Goal: Information Seeking & Learning: Learn about a topic

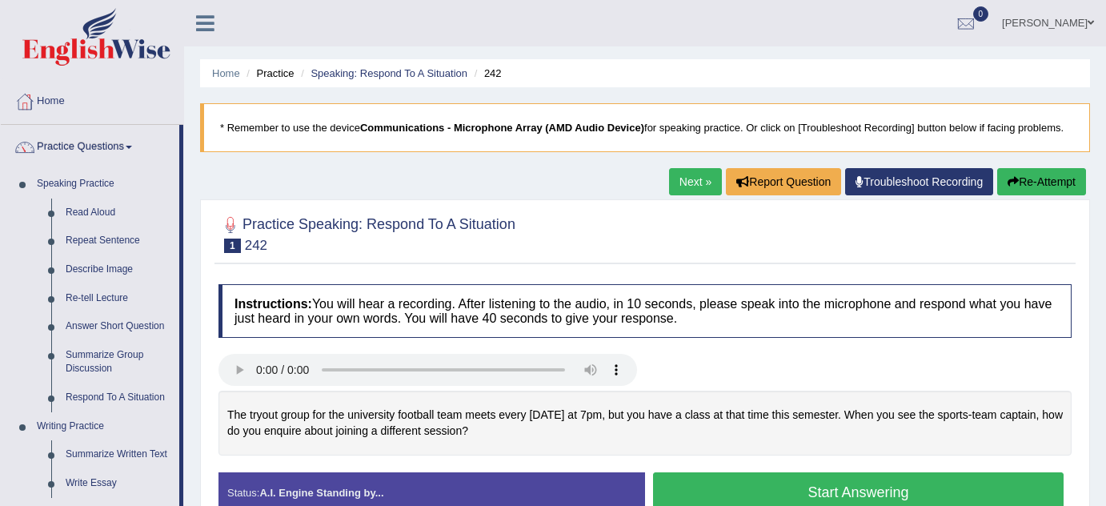
click at [503, 270] on div "Home Practice Speaking: Respond To A Situation 242 * Remember to use the device…" at bounding box center [645, 400] width 922 height 800
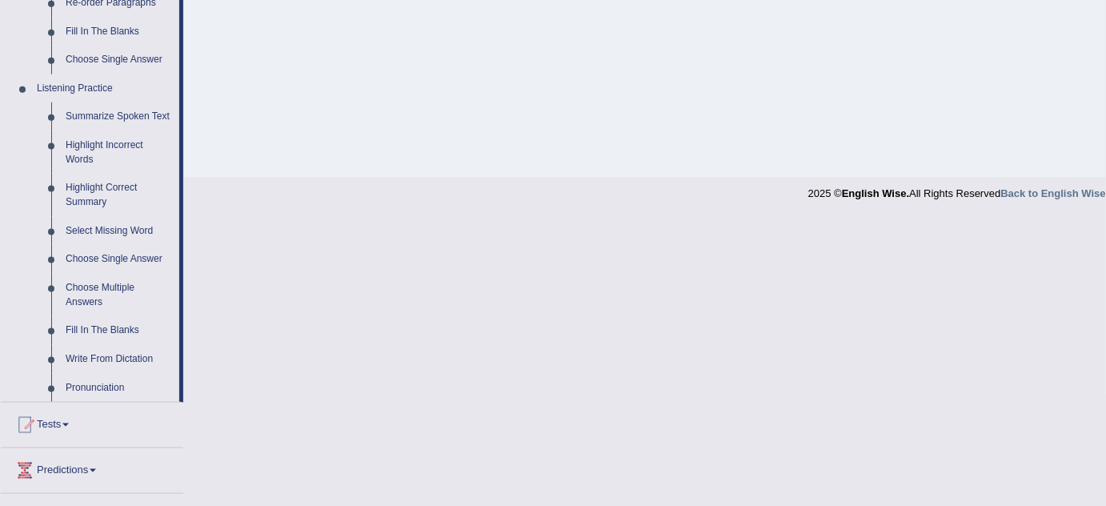
scroll to position [625, 0]
click at [90, 334] on link "Fill In The Blanks" at bounding box center [118, 328] width 121 height 29
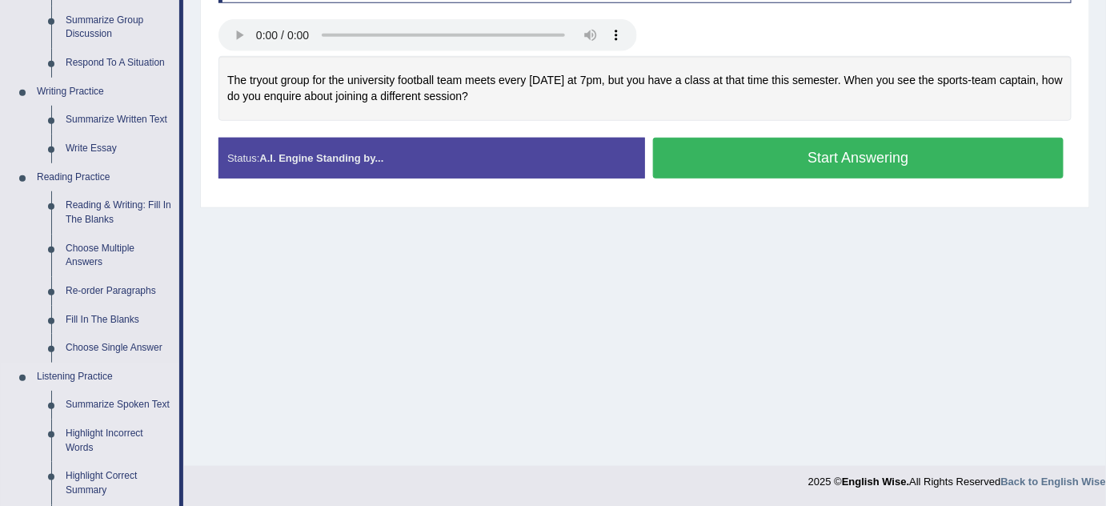
scroll to position [608, 0]
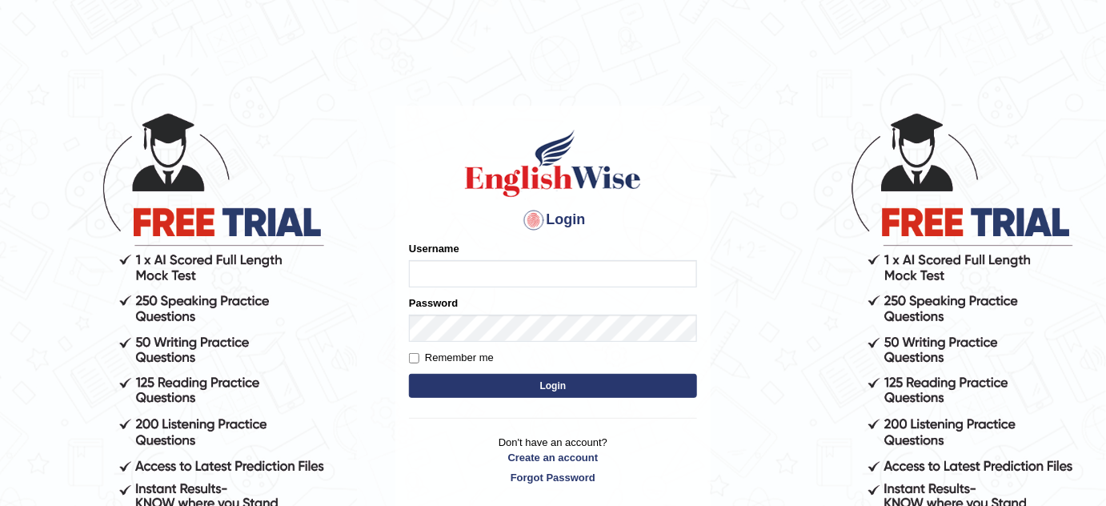
type input "karengonzalez"
click at [667, 379] on button "Login" at bounding box center [553, 386] width 288 height 24
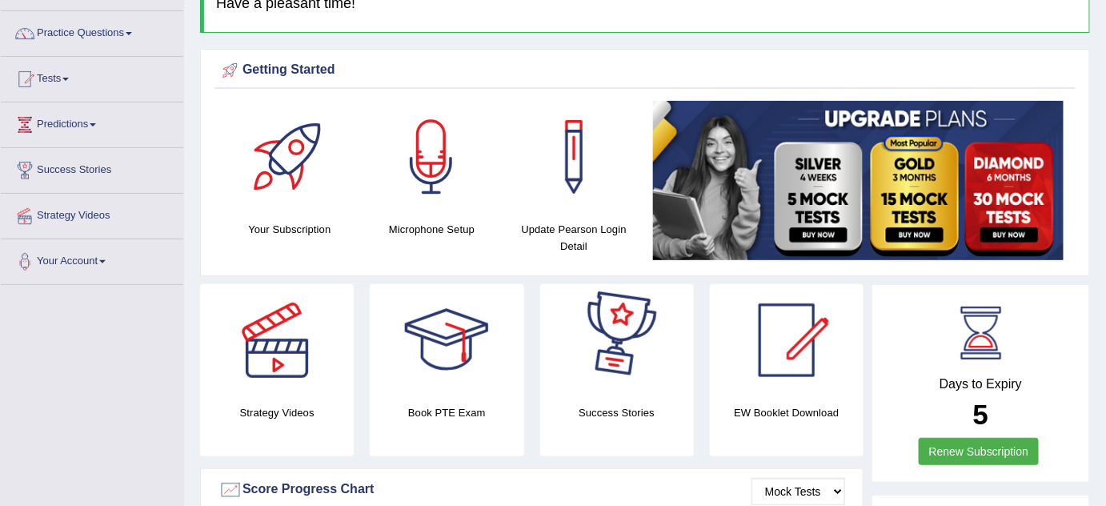
scroll to position [116, 0]
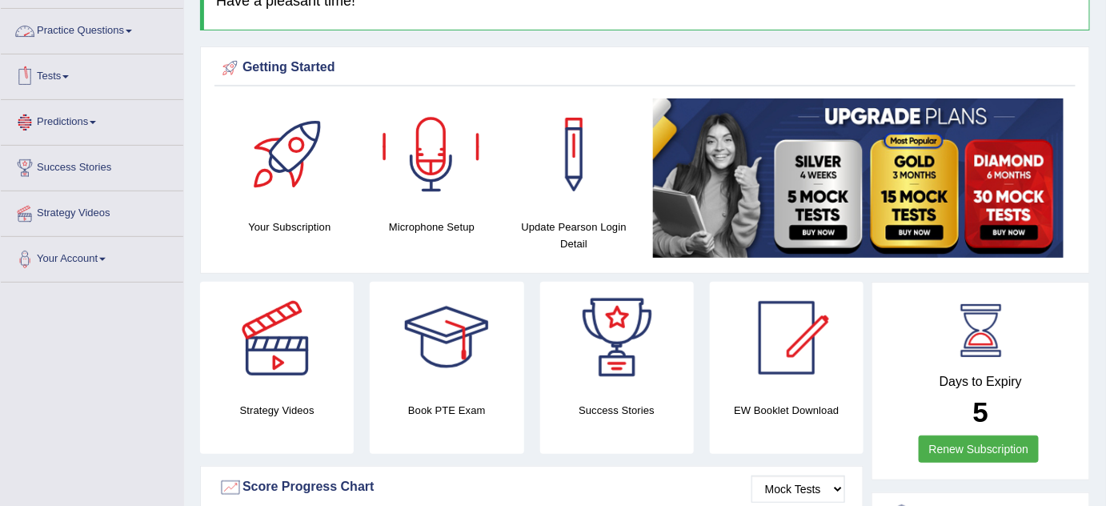
click at [141, 32] on link "Practice Questions" at bounding box center [92, 29] width 182 height 40
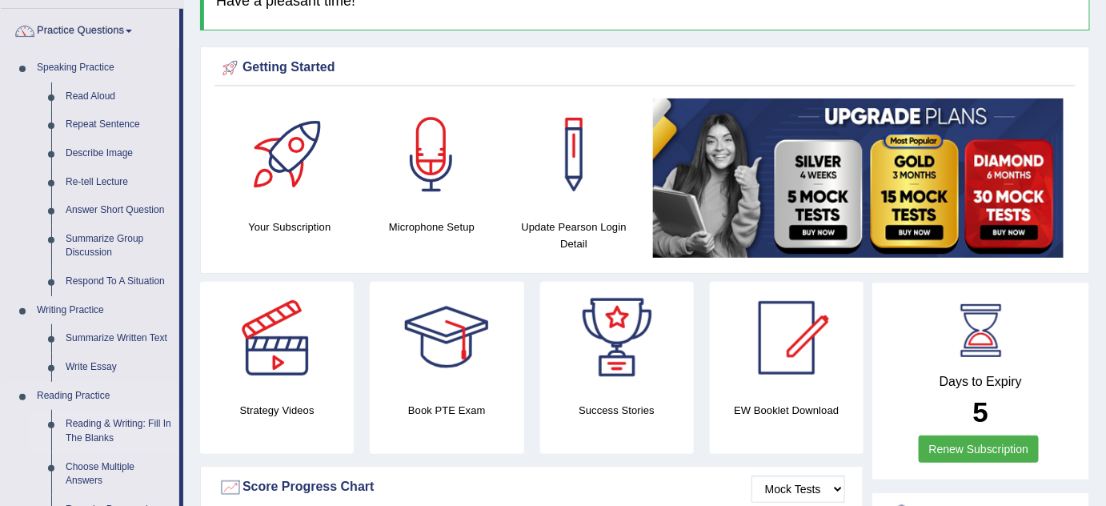
drag, startPoint x: 183, startPoint y: 334, endPoint x: 166, endPoint y: 419, distance: 86.5
click at [166, 419] on li "Practice Questions Speaking Practice Read Aloud Repeat Sentence Describe Image …" at bounding box center [92, 459] width 182 height 900
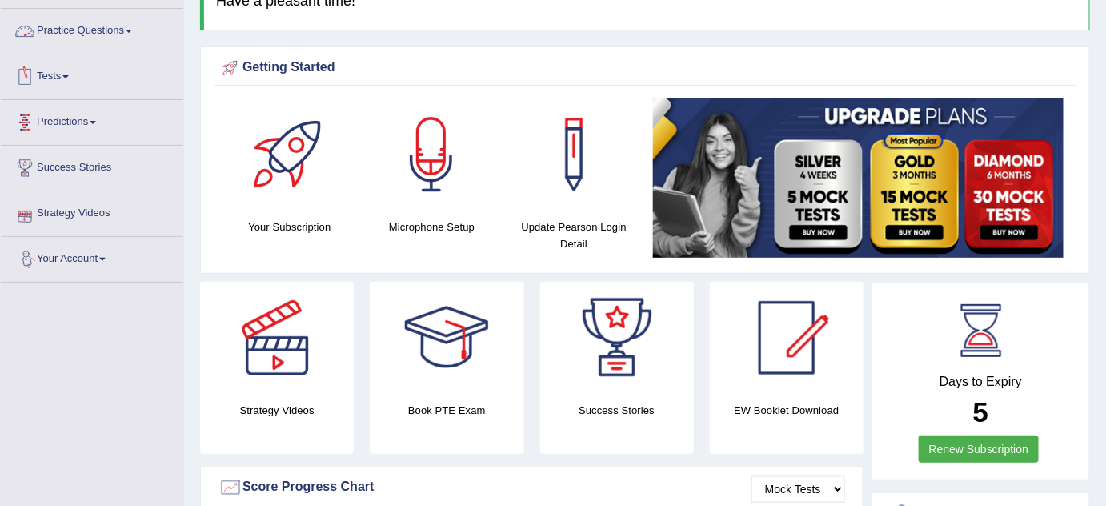
click at [89, 34] on link "Practice Questions" at bounding box center [92, 29] width 182 height 40
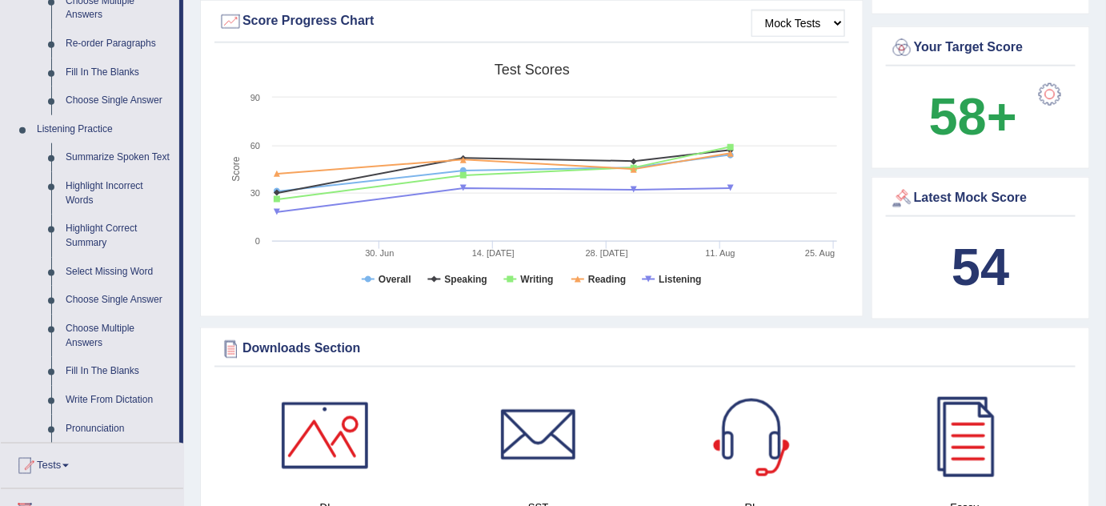
scroll to position [611, 0]
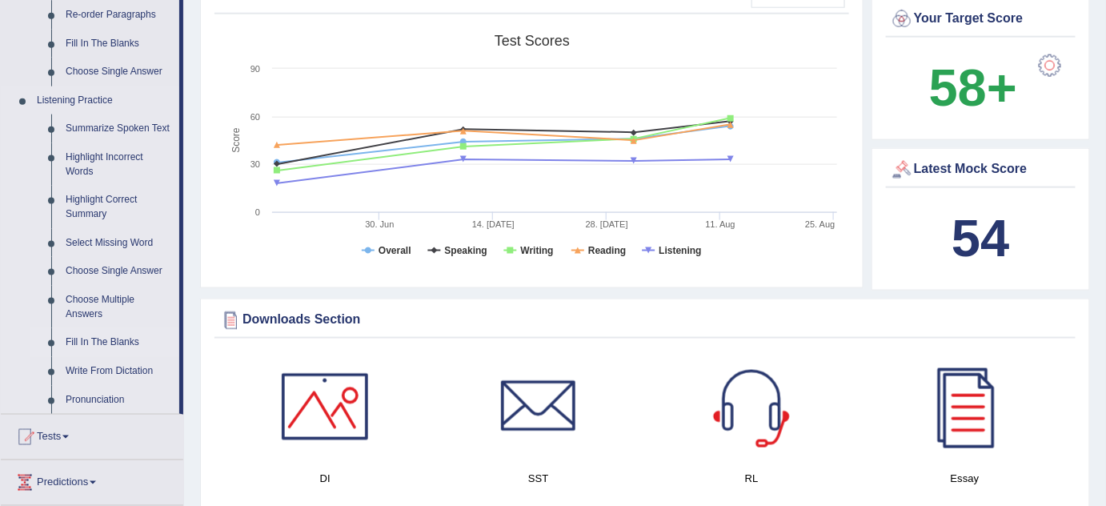
click at [106, 338] on link "Fill In The Blanks" at bounding box center [118, 342] width 121 height 29
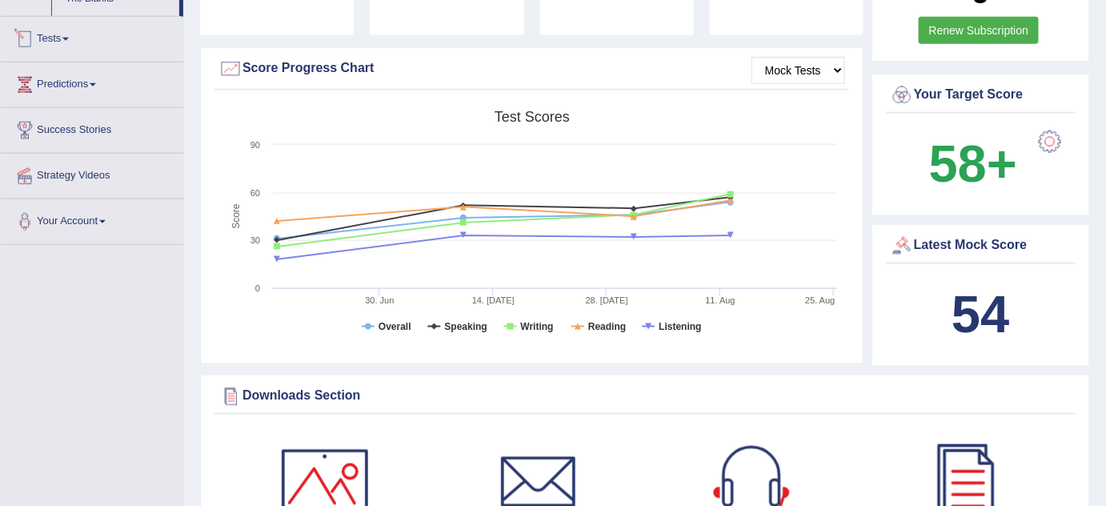
scroll to position [583, 0]
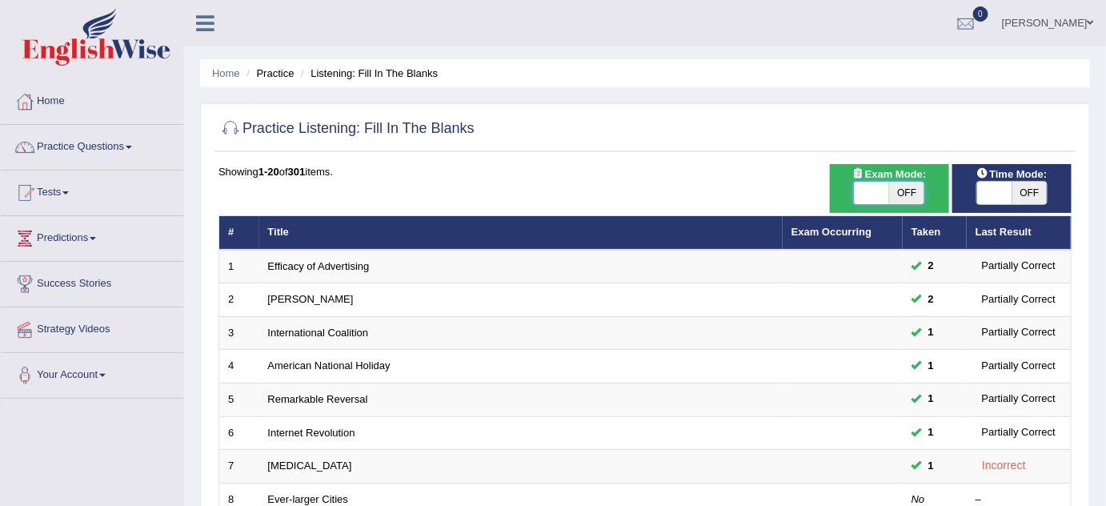
click at [879, 187] on span at bounding box center [871, 193] width 35 height 22
checkbox input "true"
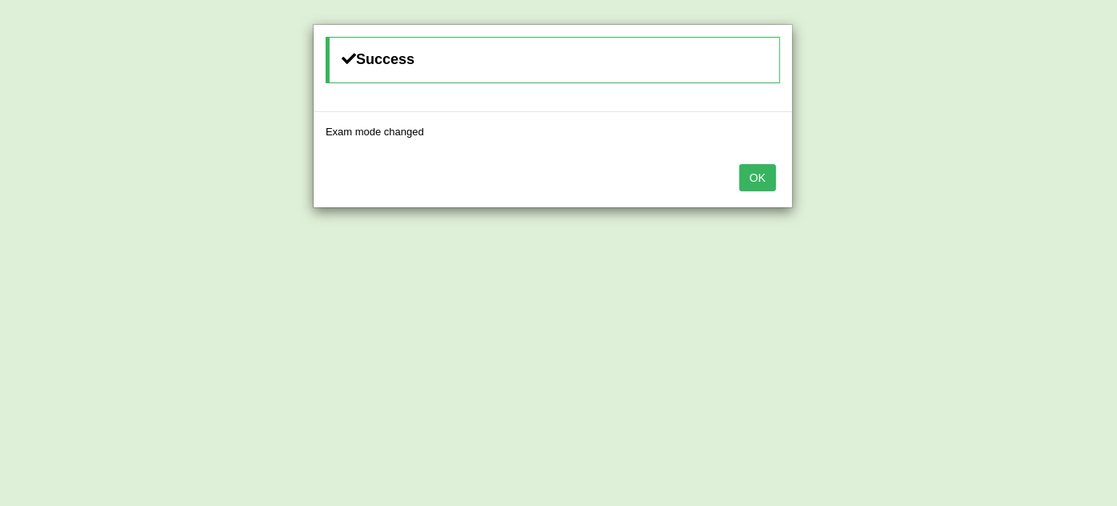
click at [756, 181] on button "OK" at bounding box center [757, 177] width 37 height 27
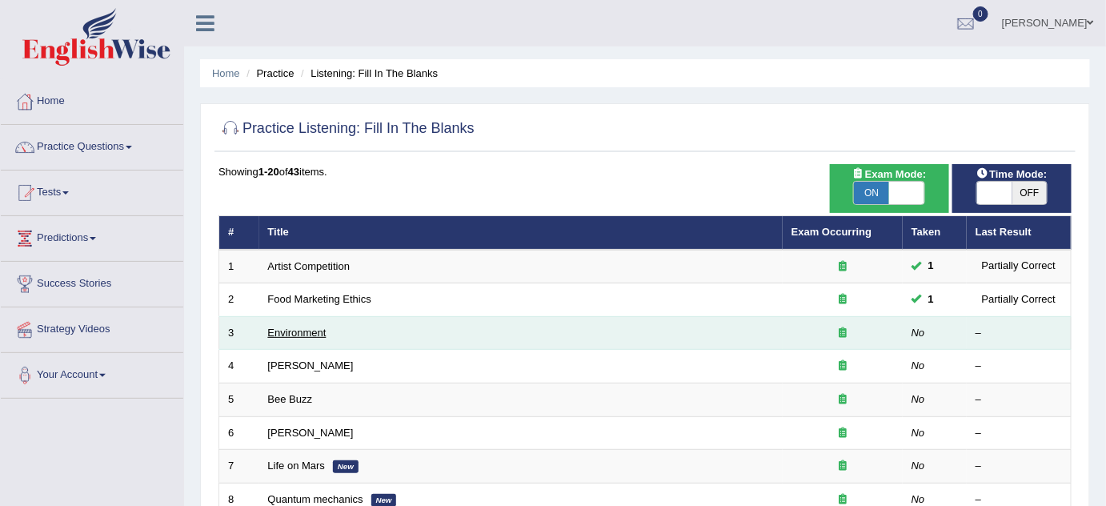
click at [307, 328] on link "Environment" at bounding box center [297, 332] width 58 height 12
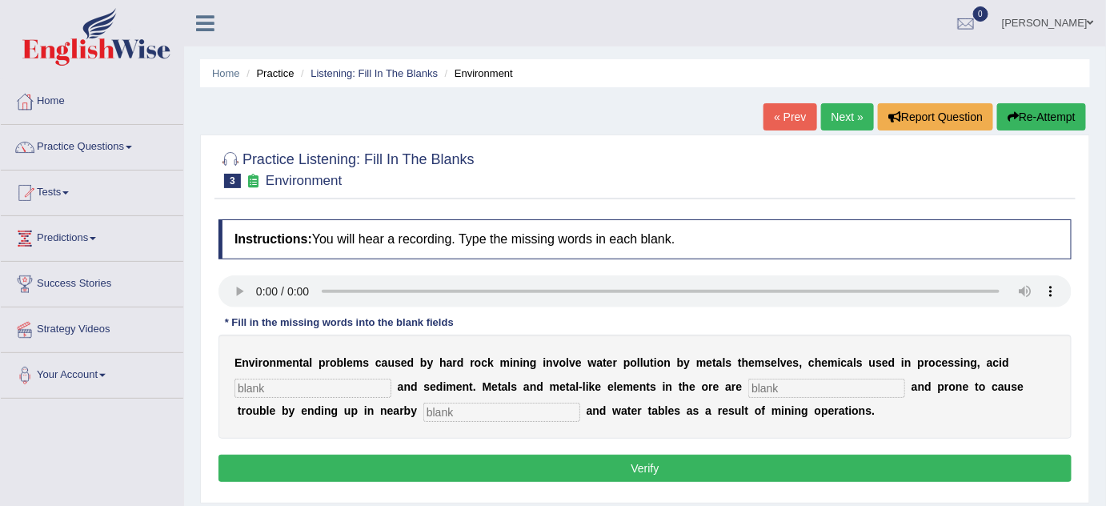
click at [279, 381] on input "text" at bounding box center [312, 388] width 157 height 19
click at [787, 389] on input "text" at bounding box center [826, 388] width 157 height 19
type input "a"
type input "toxic"
click at [529, 409] on input "text" at bounding box center [501, 412] width 157 height 19
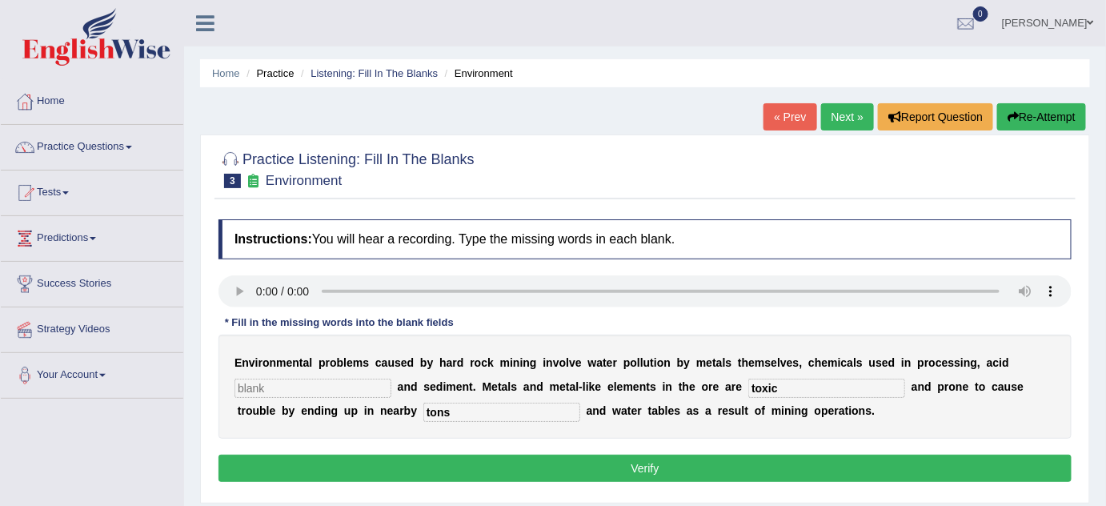
type input "tons"
click at [282, 381] on input "text" at bounding box center [312, 388] width 157 height 19
type input "drining"
click at [478, 411] on input "tons" at bounding box center [501, 412] width 157 height 19
click at [463, 415] on input "tons" at bounding box center [501, 412] width 157 height 19
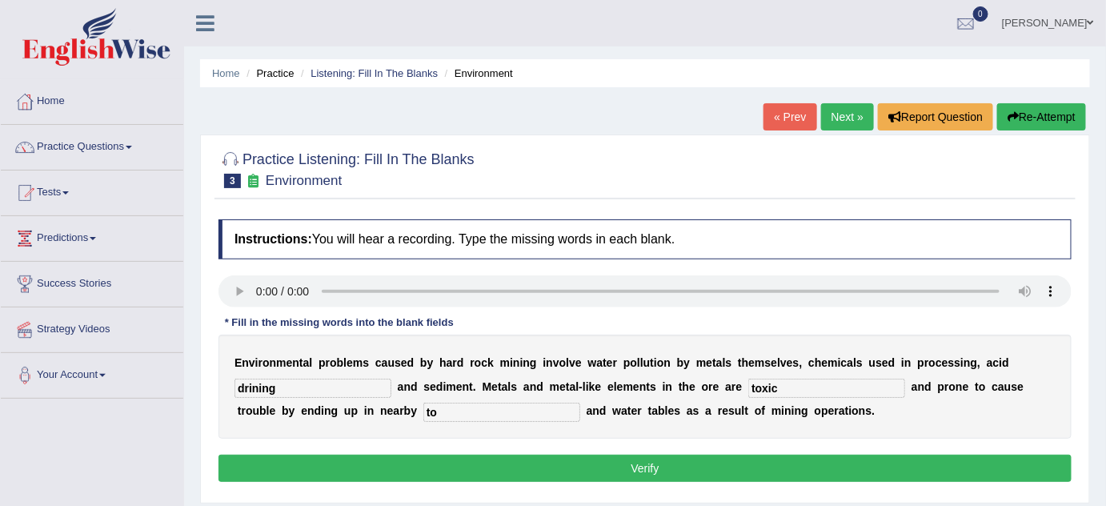
type input "t"
type input "streets"
click at [661, 465] on button "Verify" at bounding box center [644, 468] width 853 height 27
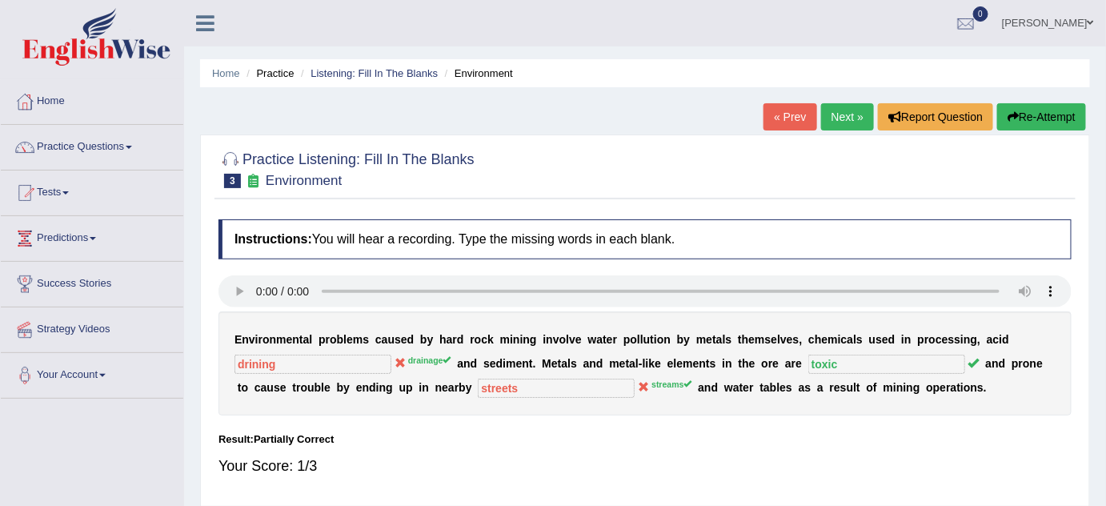
click at [843, 122] on link "Next »" at bounding box center [847, 116] width 53 height 27
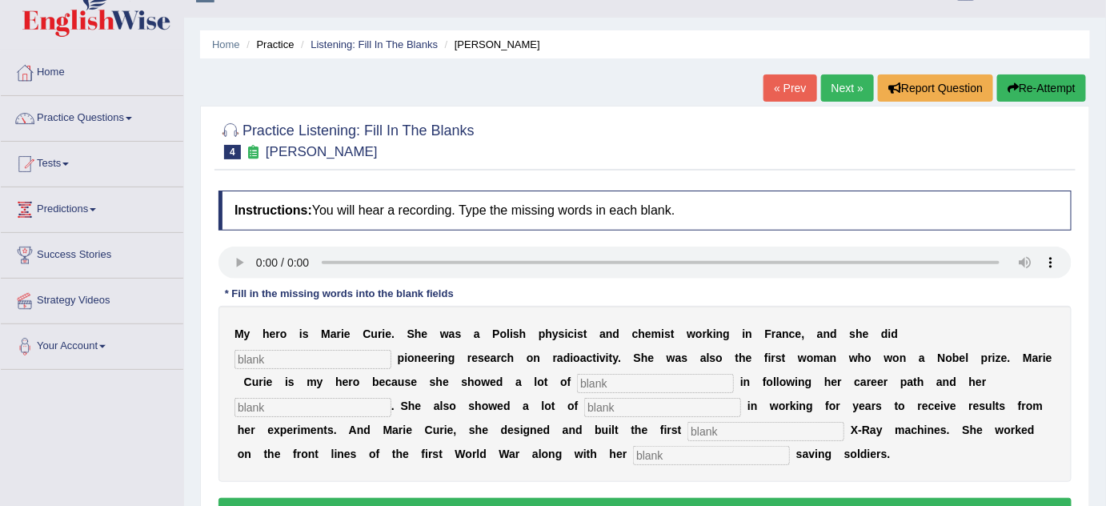
scroll to position [58, 0]
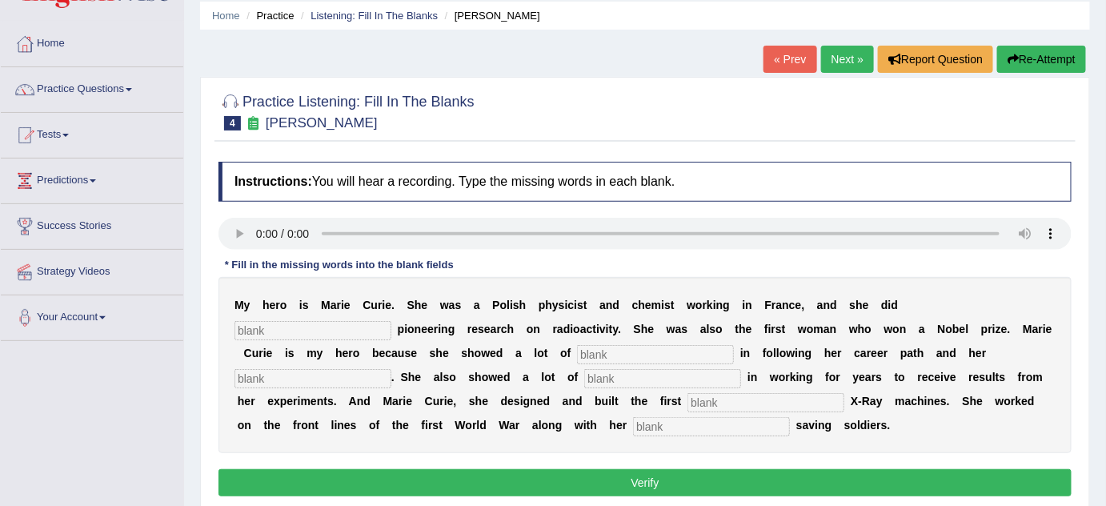
click at [282, 330] on input "text" at bounding box center [312, 330] width 157 height 19
type input "conducting"
click at [625, 348] on input "text" at bounding box center [655, 354] width 157 height 19
type input "determination"
click at [318, 379] on input "text" at bounding box center [312, 378] width 157 height 19
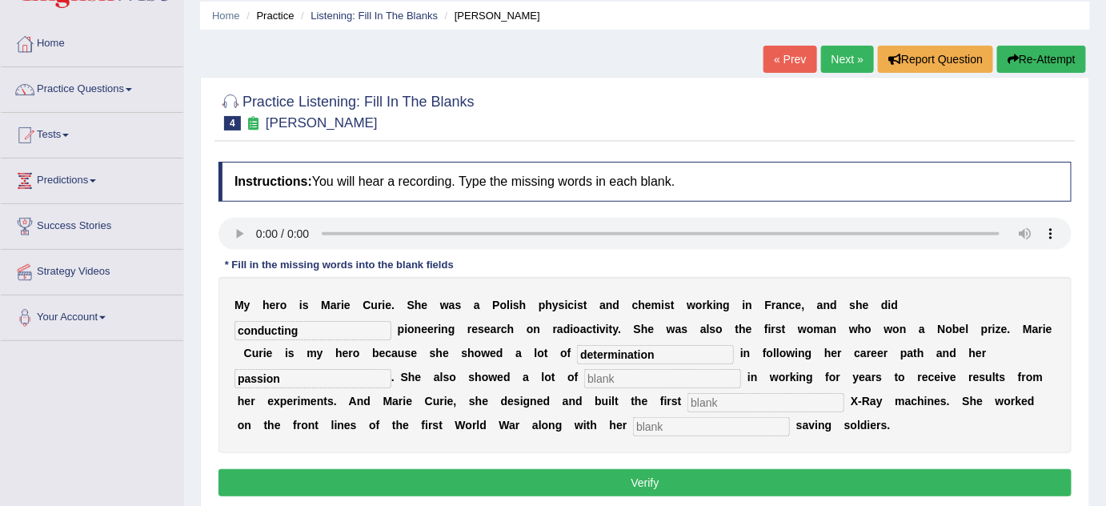
type input "passion"
click at [628, 369] on input "text" at bounding box center [662, 378] width 157 height 19
type input "["
type input "passion"
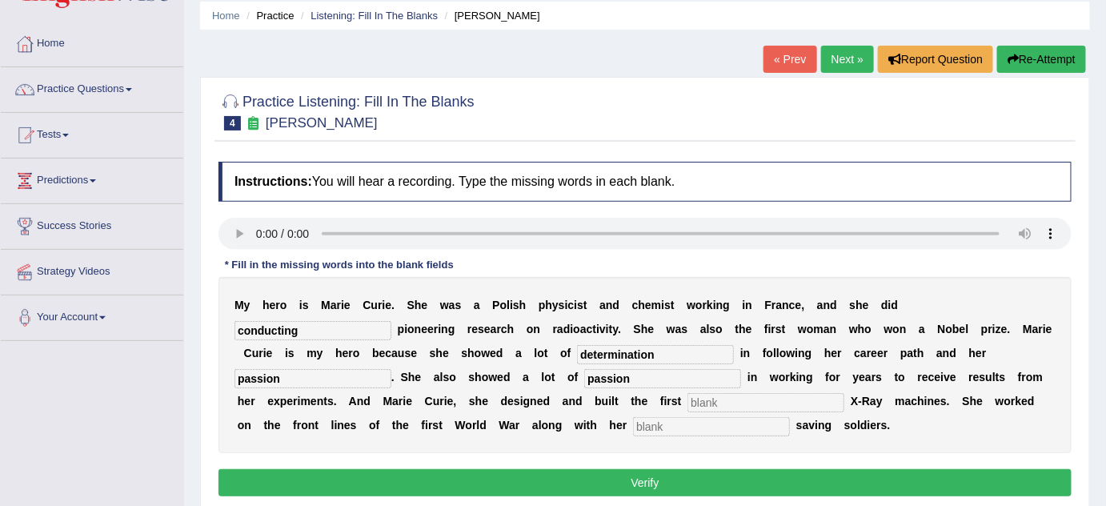
click at [734, 403] on input "text" at bounding box center [765, 402] width 157 height 19
click at [683, 424] on input "text" at bounding box center [711, 426] width 157 height 19
click at [294, 381] on input "passion" at bounding box center [312, 378] width 157 height 19
type input "p"
click at [347, 377] on input "text" at bounding box center [312, 378] width 157 height 19
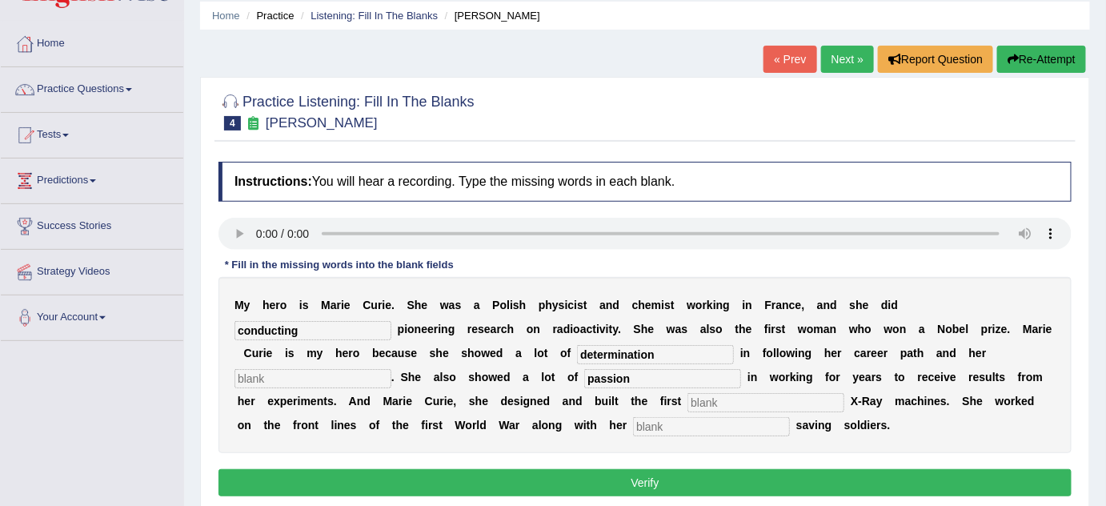
click at [358, 378] on input "text" at bounding box center [312, 378] width 157 height 19
type input "passion"
click at [649, 379] on input "passion" at bounding box center [662, 378] width 157 height 19
type input "passionate"
click at [736, 402] on input "text" at bounding box center [765, 402] width 157 height 19
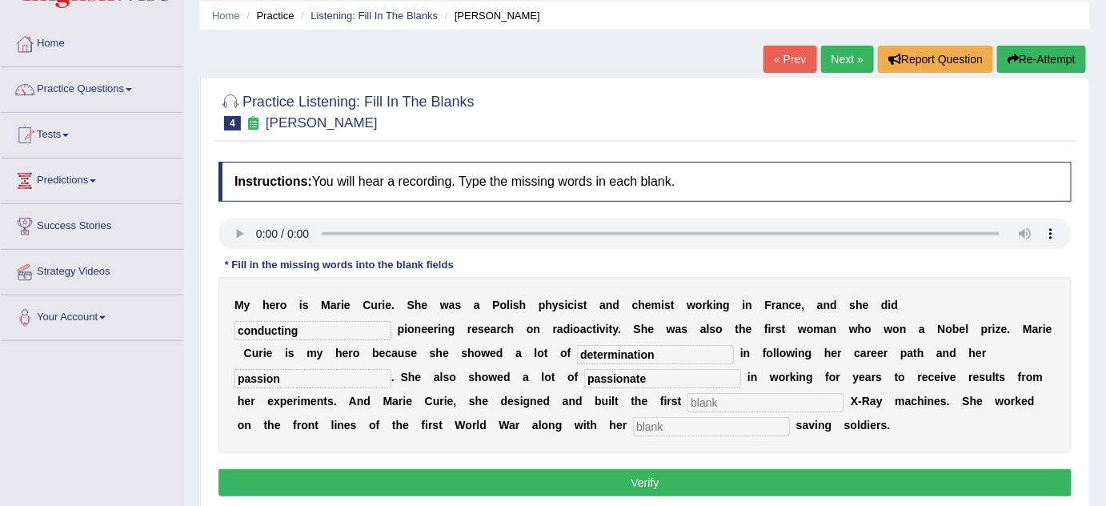
click at [754, 403] on input "text" at bounding box center [765, 402] width 157 height 19
type input "movile"
click at [693, 426] on input "text" at bounding box center [711, 426] width 157 height 19
type input "doughter"
click at [711, 398] on input "movile" at bounding box center [765, 402] width 157 height 19
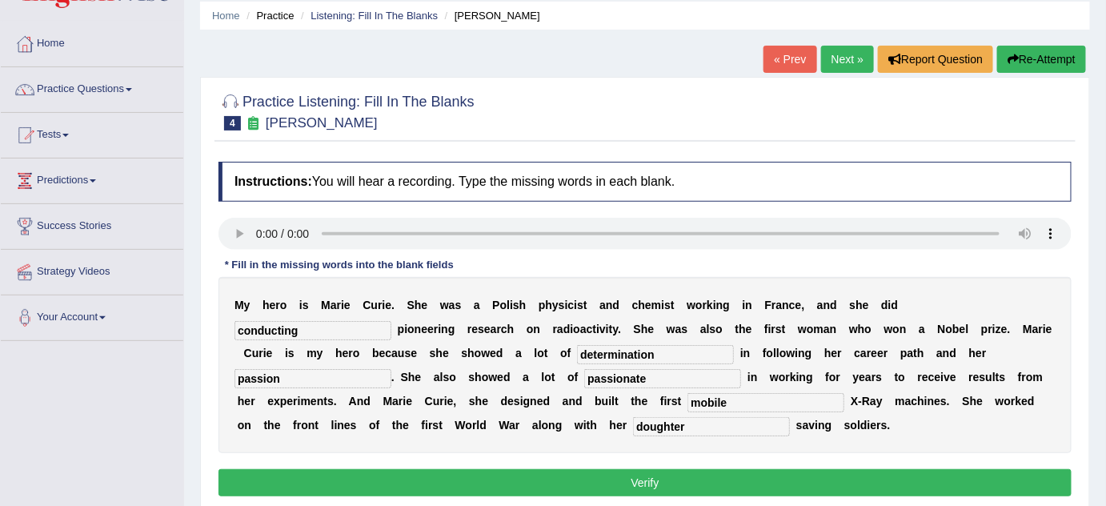
click at [740, 398] on input "mobile" at bounding box center [765, 402] width 157 height 19
type input "mobile"
click at [680, 477] on button "Verify" at bounding box center [644, 482] width 853 height 27
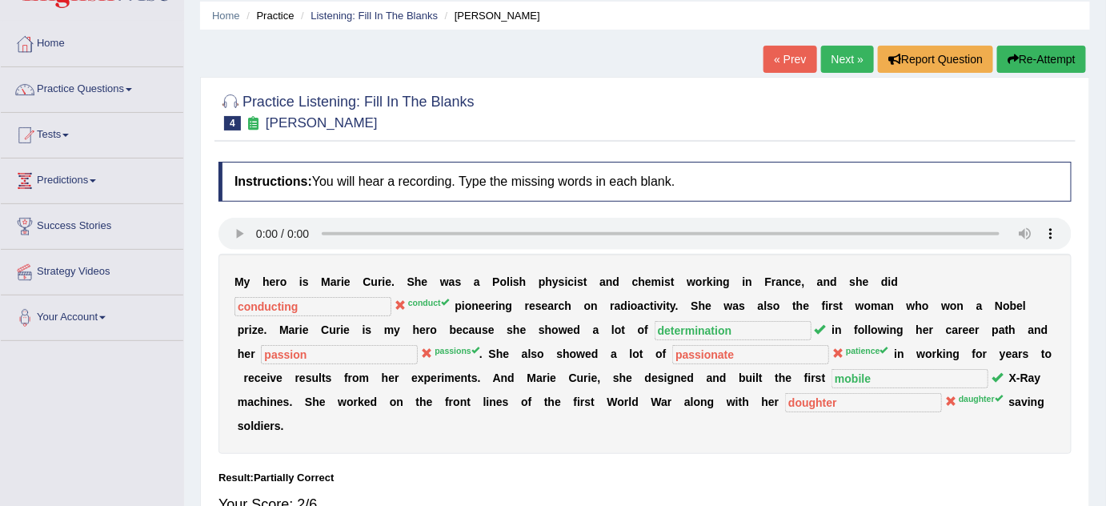
click at [839, 72] on div "« Prev Next » Report Question Re-Attempt" at bounding box center [926, 61] width 326 height 31
click at [849, 57] on link "Next »" at bounding box center [847, 59] width 53 height 27
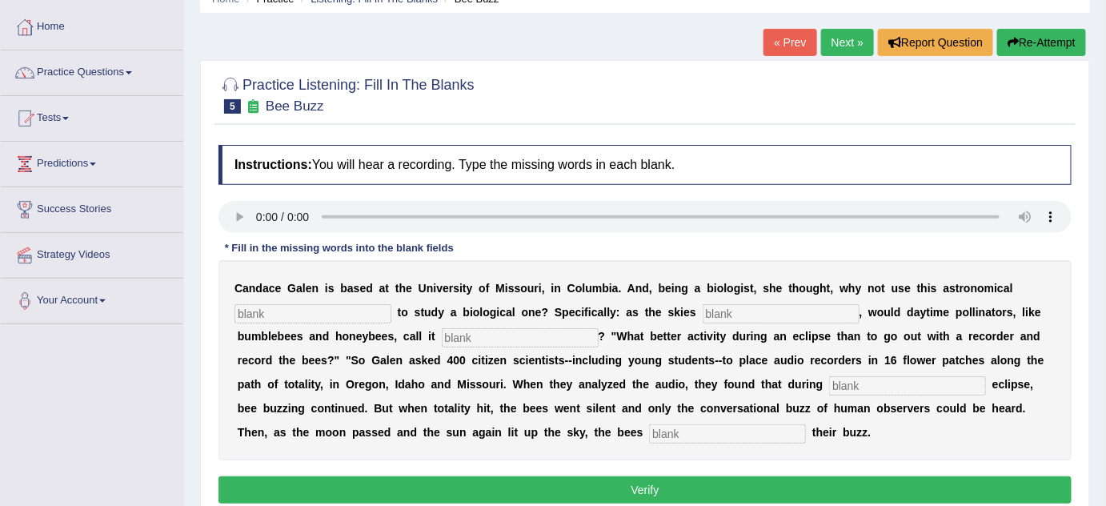
scroll to position [87, 0]
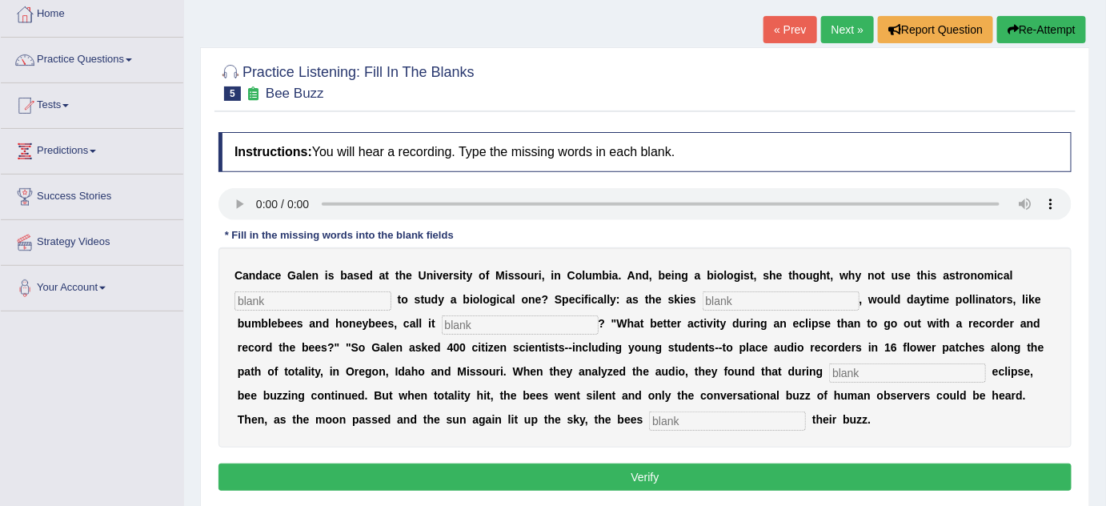
click at [317, 297] on input "text" at bounding box center [312, 300] width 157 height 19
type input "fenomenal"
click at [723, 307] on input "text" at bounding box center [781, 300] width 157 height 19
type input "darkest"
click at [530, 321] on input "text" at bounding box center [520, 324] width 157 height 19
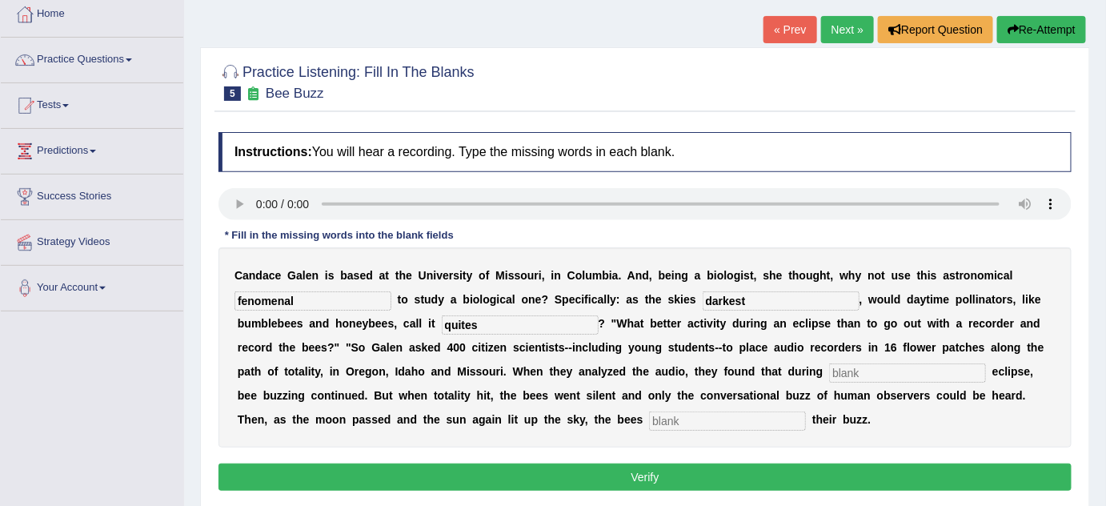
type input "quites"
click at [898, 360] on div "C a n d a c e G a l e n i s b a s e d a t t h e U n i v e r s i t y o f M i s s…" at bounding box center [644, 347] width 853 height 200
click at [889, 376] on input "text" at bounding box center [907, 372] width 157 height 19
type input "partial"
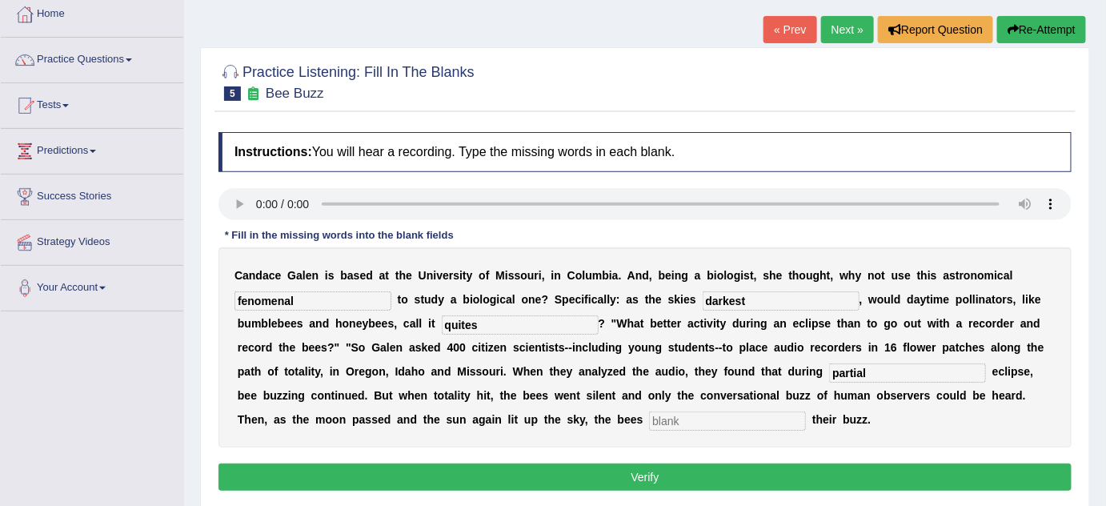
click at [695, 418] on input "text" at bounding box center [727, 420] width 157 height 19
type input "regreat"
click at [258, 296] on input "fenomenal" at bounding box center [312, 300] width 157 height 19
type input "fenonmenal"
click at [480, 323] on input "quites" at bounding box center [520, 324] width 157 height 19
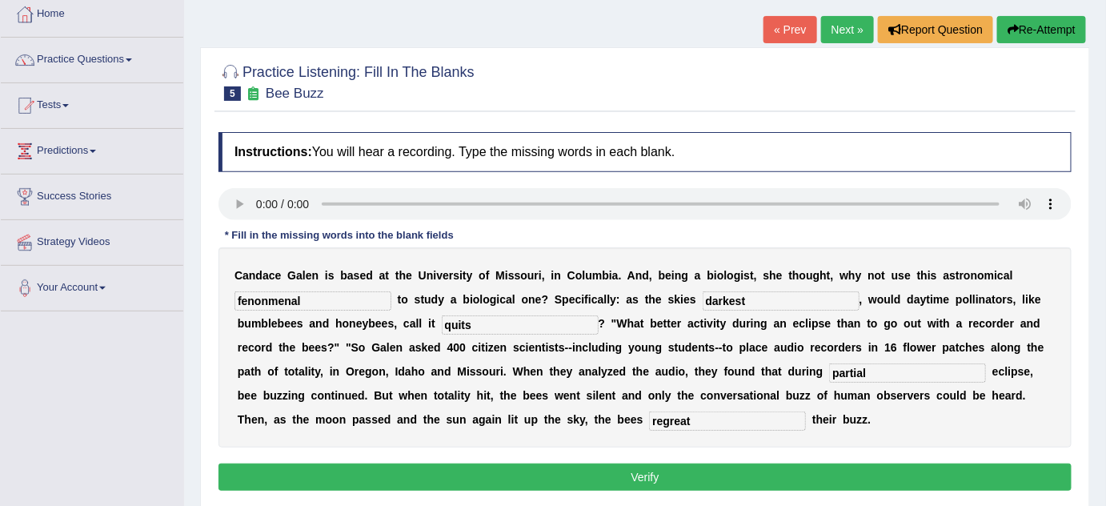
type input "quits"
click at [627, 471] on button "Verify" at bounding box center [644, 476] width 853 height 27
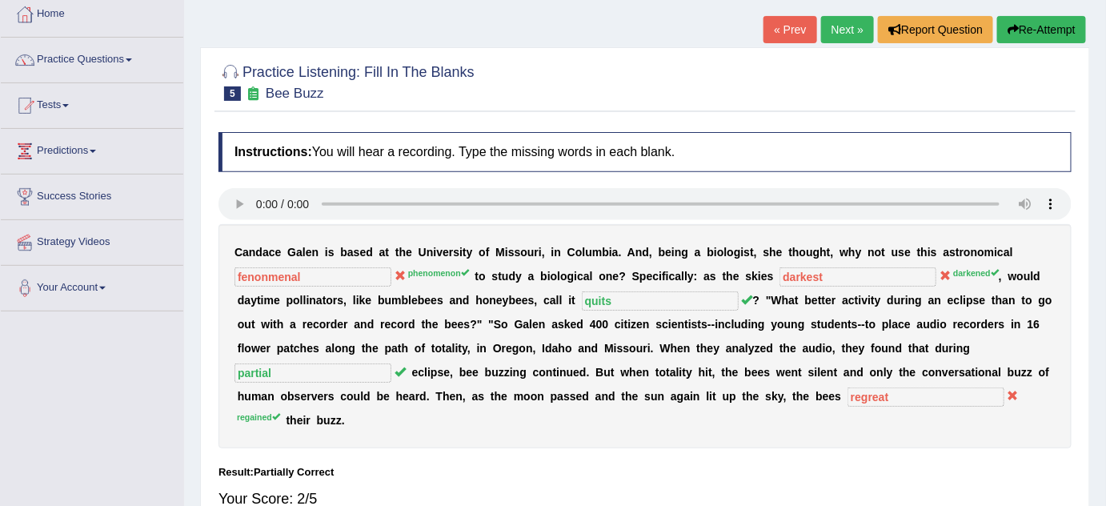
click at [846, 26] on link "Next »" at bounding box center [847, 29] width 53 height 27
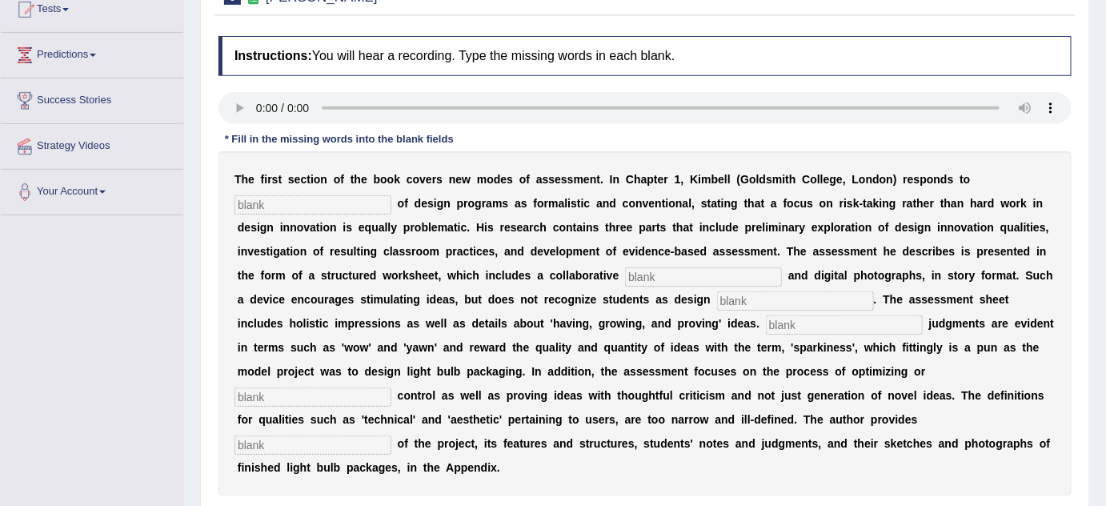
scroll to position [198, 0]
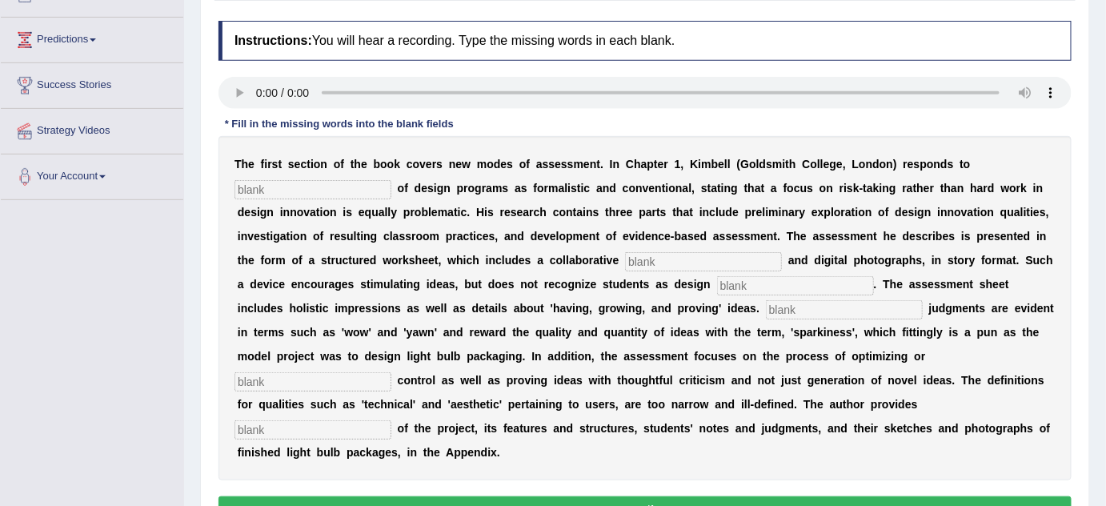
click at [285, 185] on input "text" at bounding box center [312, 189] width 157 height 19
click at [250, 187] on input "creticism" at bounding box center [312, 189] width 157 height 19
type input "criticism"
click at [647, 258] on input "text" at bounding box center [703, 261] width 157 height 19
type input "evelopment"
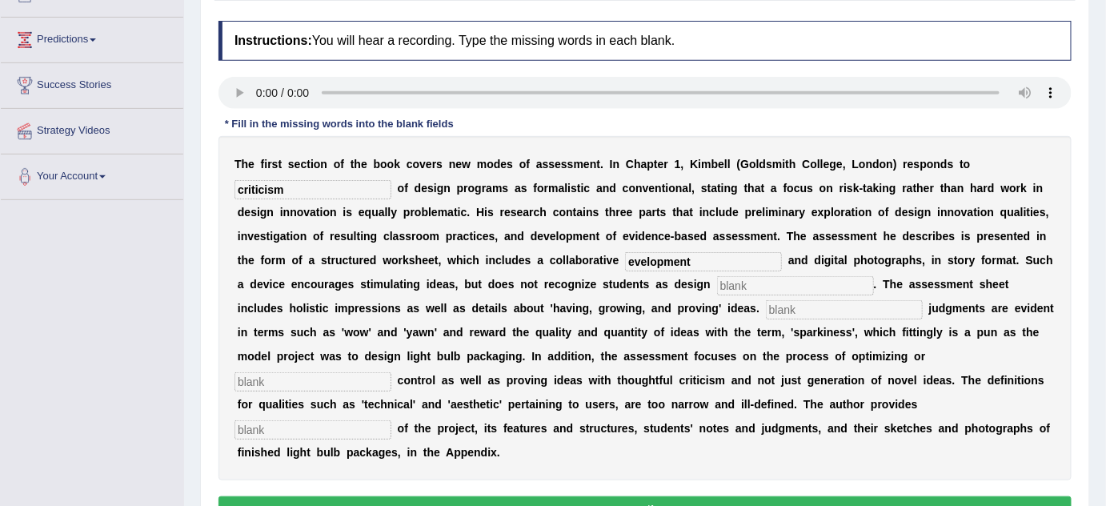
click at [783, 283] on input "text" at bounding box center [795, 285] width 157 height 19
type input "innovators"
click at [794, 309] on input "text" at bounding box center [844, 309] width 157 height 19
type input "Coloquial"
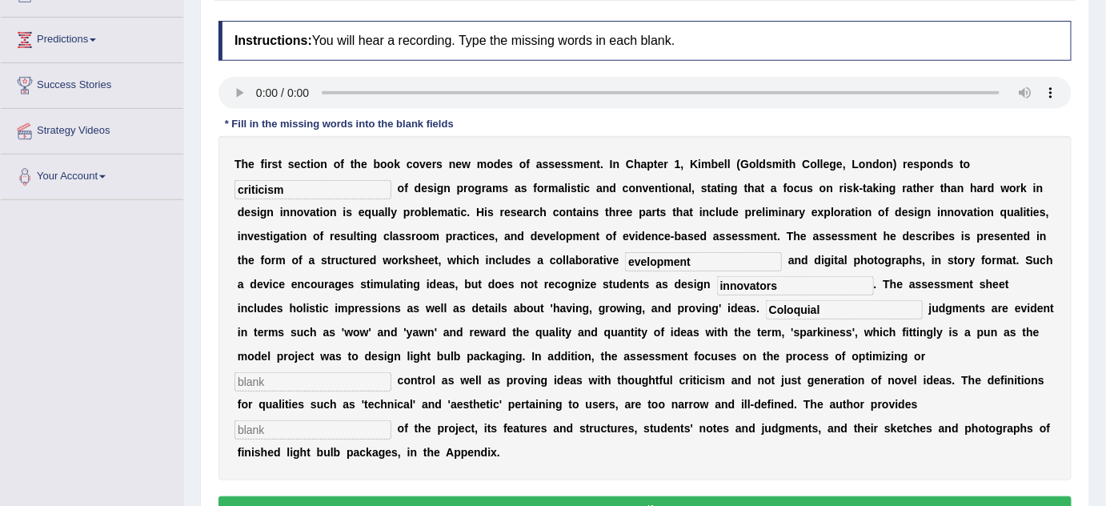
click at [324, 383] on input "text" at bounding box center [312, 381] width 157 height 19
type input "complicit"
click at [312, 431] on input "text" at bounding box center [312, 429] width 157 height 19
type input "examples"
click at [752, 282] on input "innovators" at bounding box center [795, 285] width 157 height 19
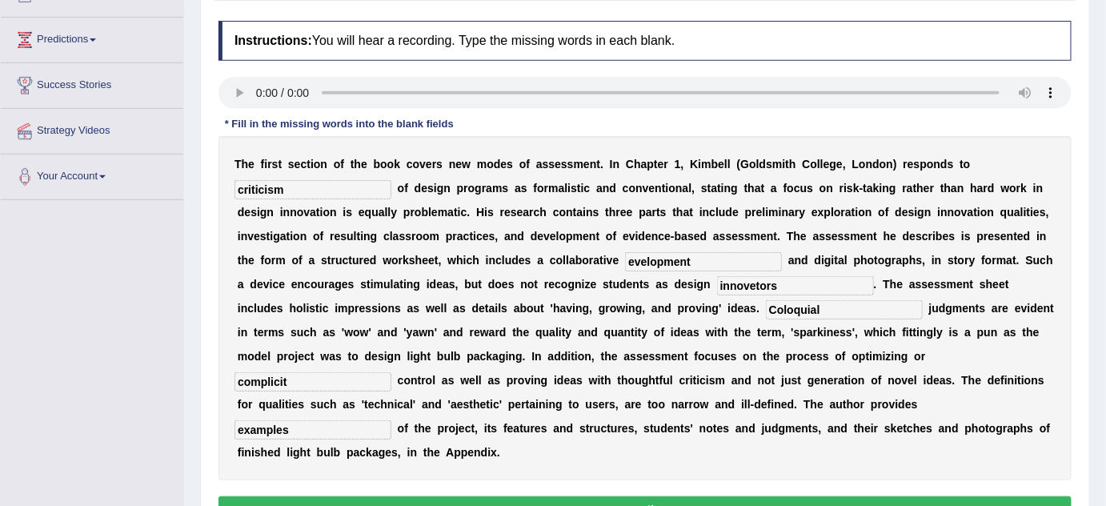
type input "innovetors"
click at [633, 262] on input "evelopment" at bounding box center [703, 261] width 157 height 19
drag, startPoint x: 752, startPoint y: 268, endPoint x: 599, endPoint y: 12, distance: 298.6
click at [599, 13] on div "Instructions: You will hear a recording. Type the missing words in each blank. …" at bounding box center [644, 274] width 861 height 523
type input "envelopment"
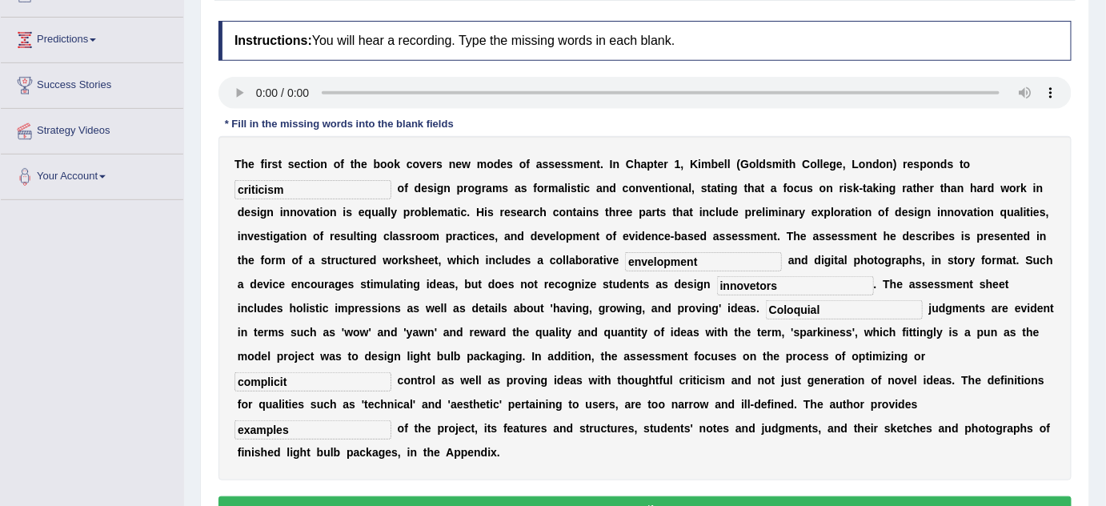
click at [337, 242] on div "T h e f i r s t s e c t i o n o f t h e b o o k c o v e r s n e w m o d e s o f…" at bounding box center [644, 308] width 853 height 344
click at [431, 499] on button "Verify" at bounding box center [644, 509] width 853 height 27
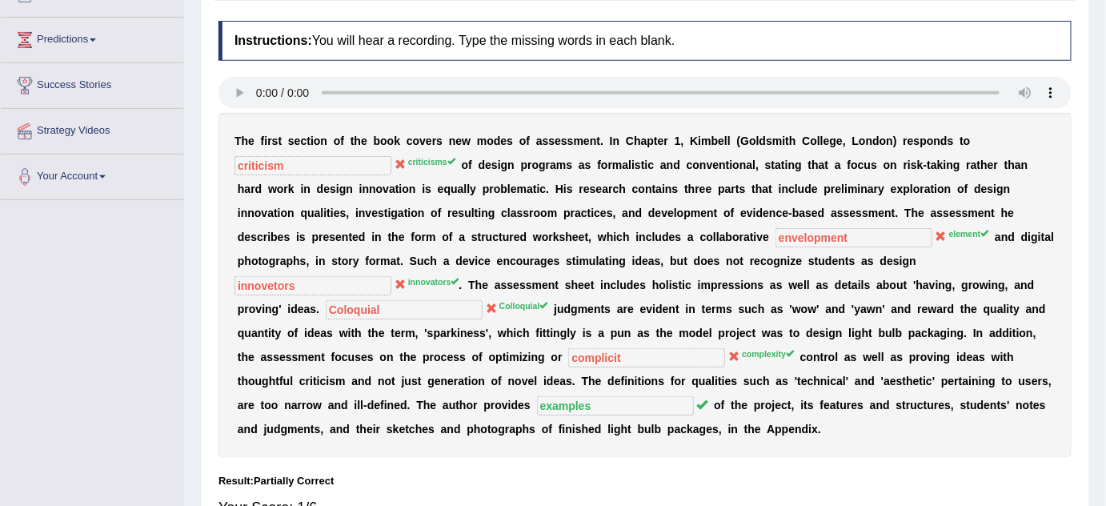
scroll to position [0, 0]
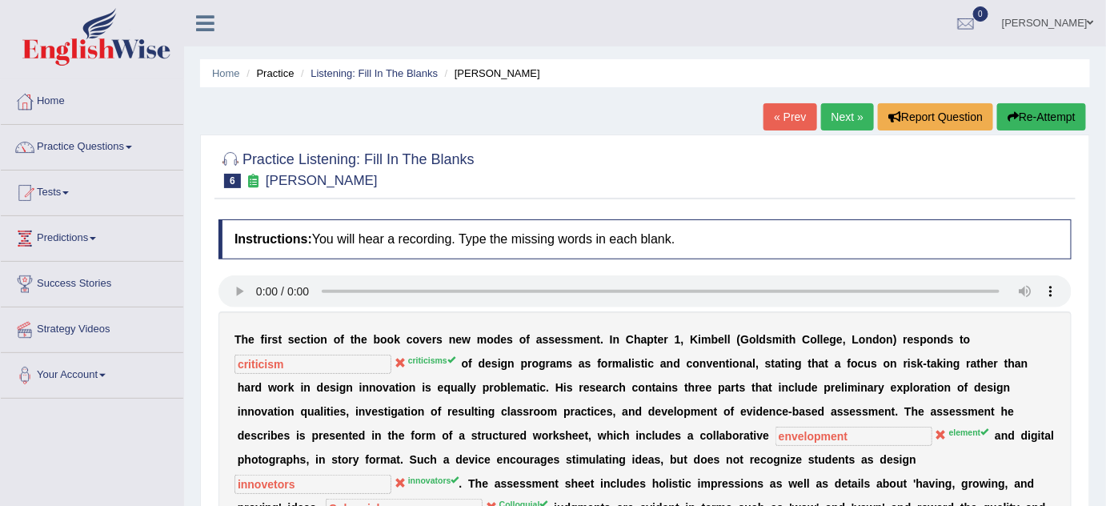
click at [850, 104] on link "Next »" at bounding box center [847, 116] width 53 height 27
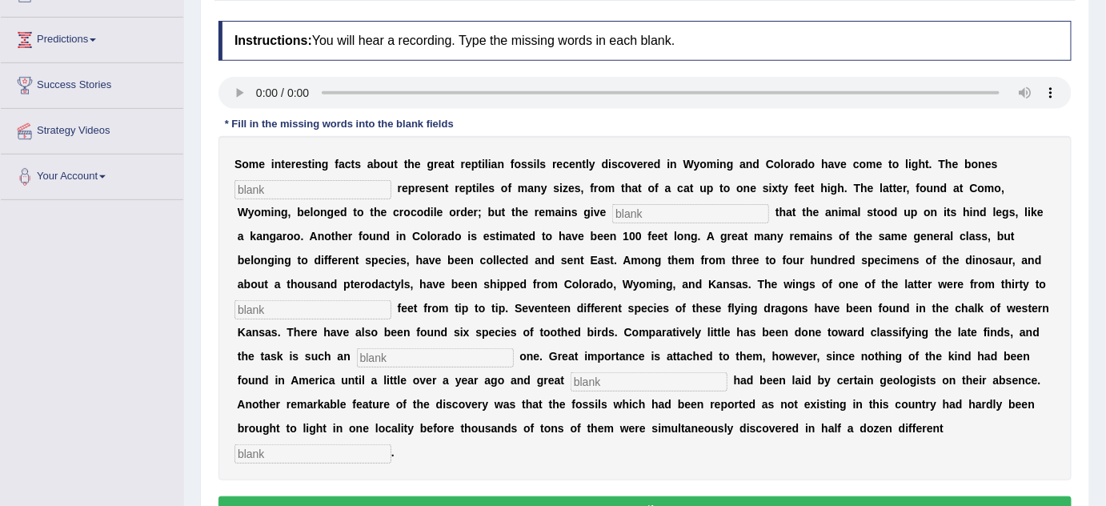
scroll to position [205, 0]
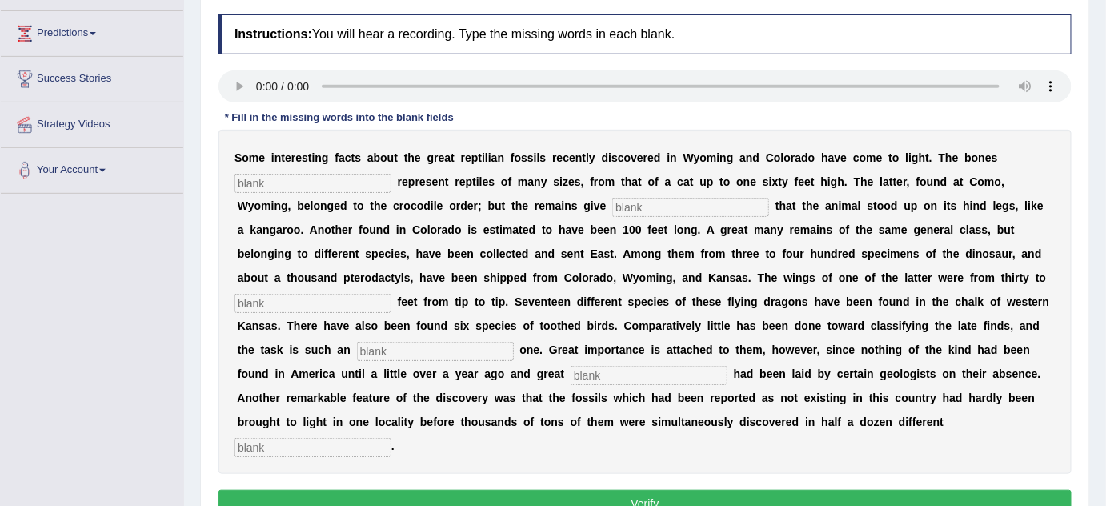
click at [264, 178] on input "text" at bounding box center [312, 183] width 157 height 19
type input "famous"
click at [683, 204] on input "text" at bounding box center [690, 207] width 157 height 19
type input "evidence"
click at [342, 176] on input "famous" at bounding box center [312, 183] width 157 height 19
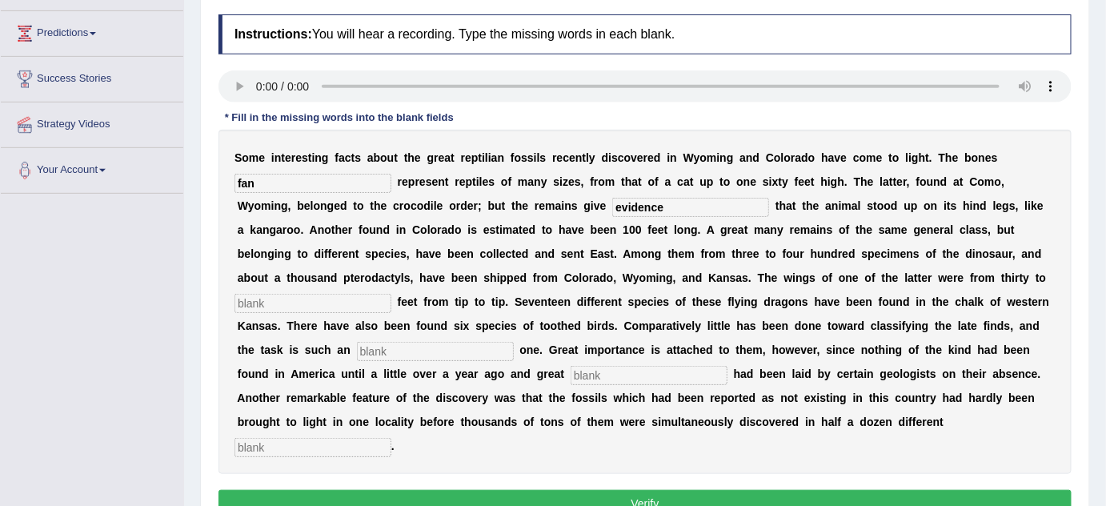
type input "fan"
click at [342, 297] on input "text" at bounding box center [312, 303] width 157 height 19
type input "fourty"
click at [388, 355] on input "text" at bounding box center [435, 351] width 157 height 19
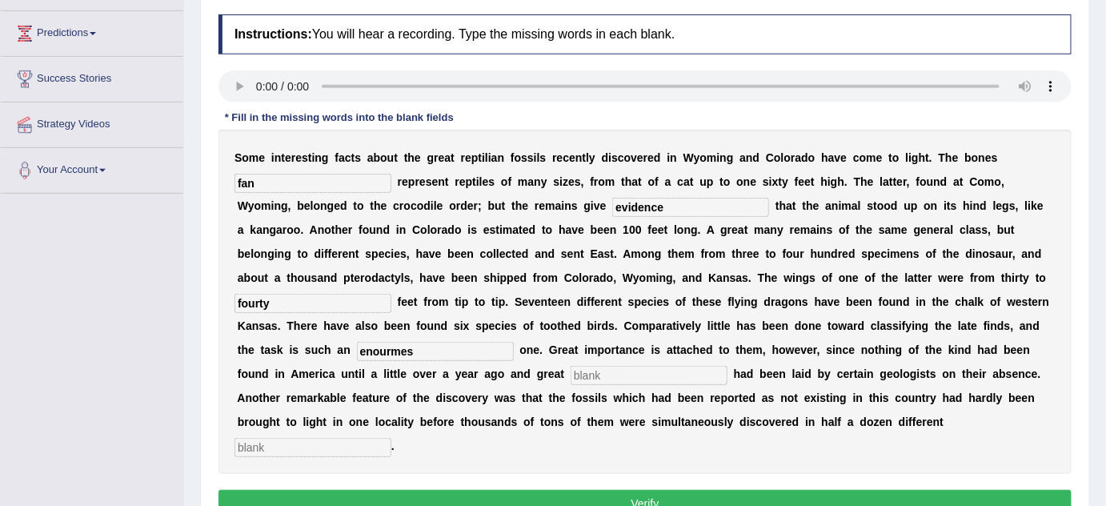
type input "enourmes"
click at [609, 378] on input "text" at bounding box center [649, 375] width 157 height 19
click at [361, 443] on input "text" at bounding box center [312, 447] width 157 height 19
type input "places"
click at [591, 375] on input "text" at bounding box center [649, 375] width 157 height 19
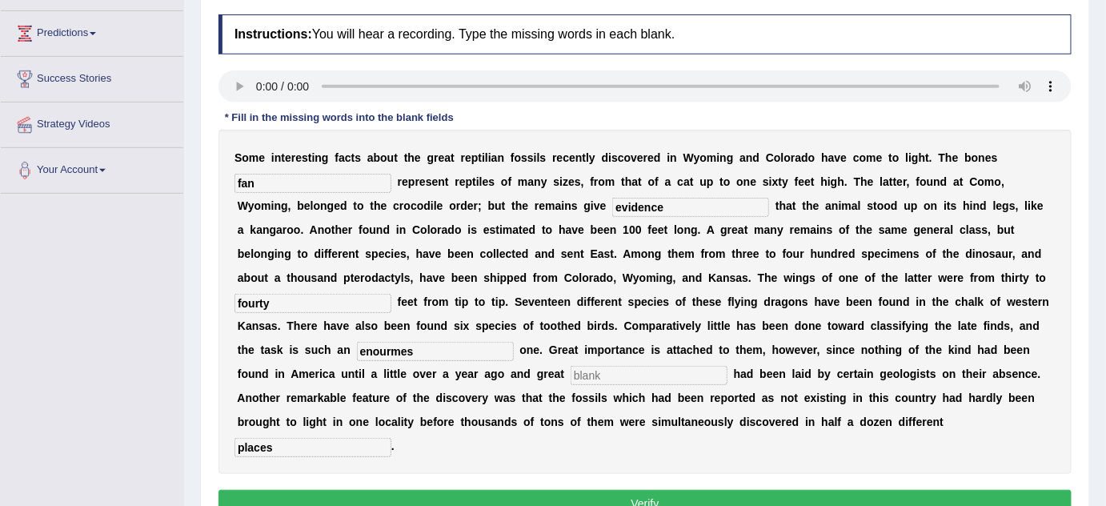
click at [591, 375] on input "text" at bounding box center [649, 375] width 157 height 19
type input "ages"
click at [435, 352] on input "enourmes" at bounding box center [435, 351] width 157 height 19
click at [450, 503] on button "Verify" at bounding box center [644, 503] width 853 height 27
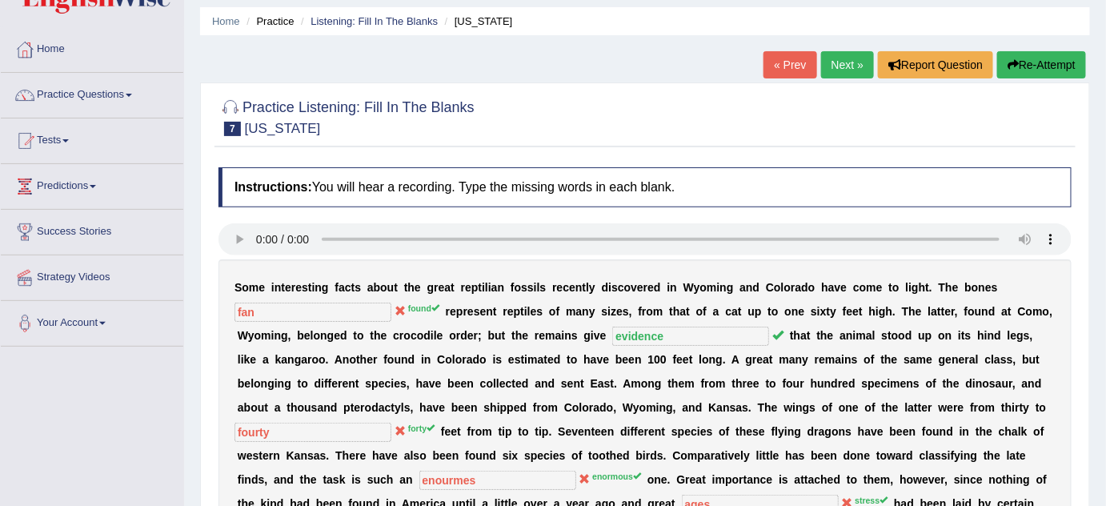
scroll to position [51, 0]
click at [1033, 58] on button "Re-Attempt" at bounding box center [1041, 65] width 89 height 27
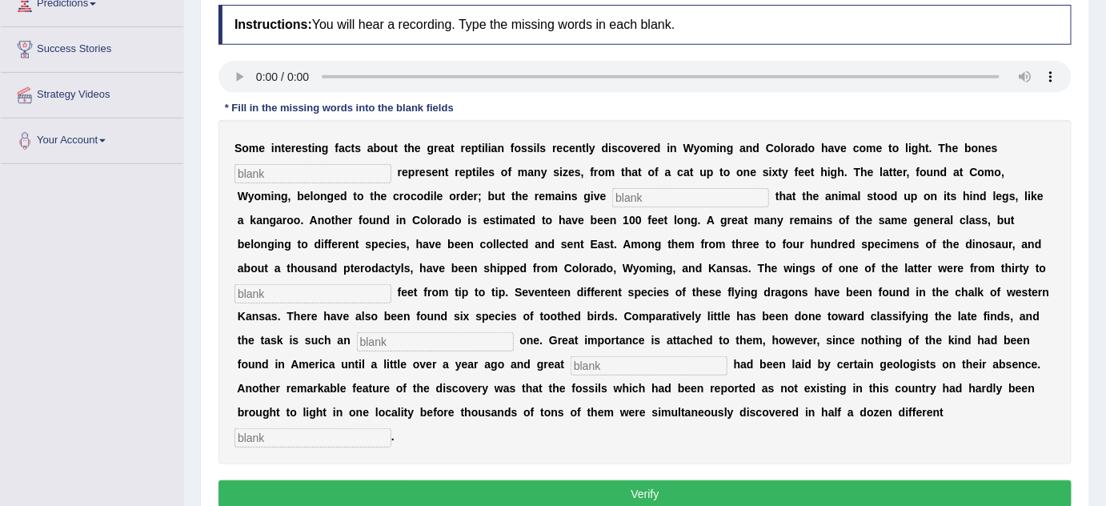
scroll to position [251, 0]
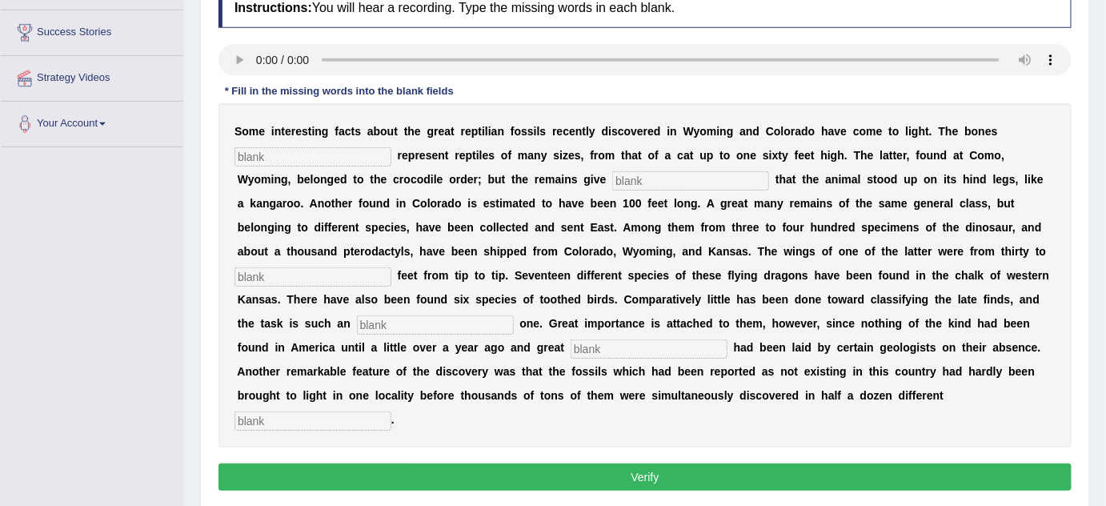
click at [278, 154] on input "text" at bounding box center [312, 156] width 157 height 19
type input "found"
click at [637, 181] on input "text" at bounding box center [690, 180] width 157 height 19
type input "evidence"
click at [343, 293] on b "e" at bounding box center [346, 299] width 6 height 13
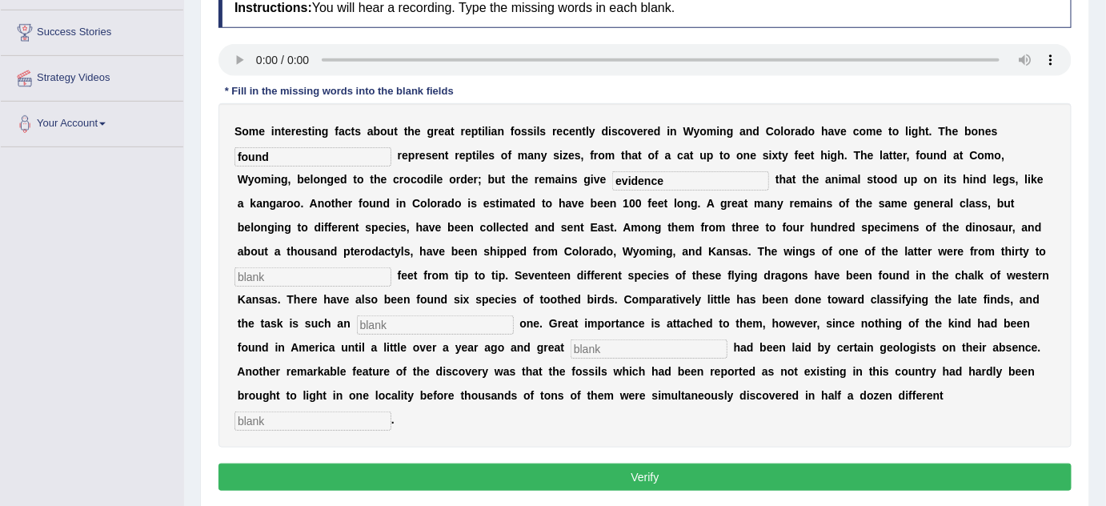
click at [352, 274] on input "text" at bounding box center [312, 276] width 157 height 19
type input "forty"
click at [442, 321] on input "text" at bounding box center [435, 324] width 157 height 19
type input "enourmous"
click at [589, 351] on input "text" at bounding box center [649, 348] width 157 height 19
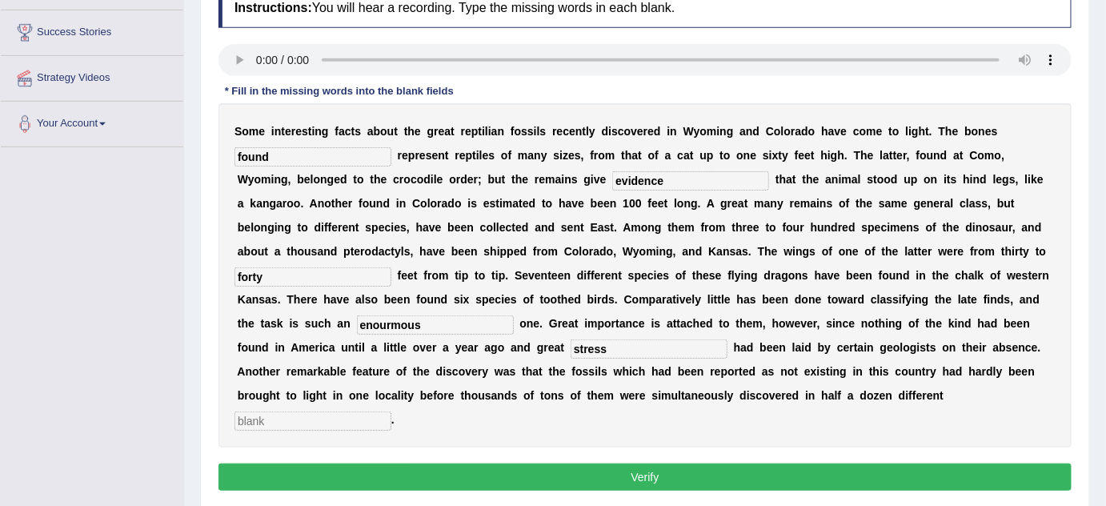
type input "stress"
click at [327, 420] on input "text" at bounding box center [312, 420] width 157 height 19
type input "places"
click at [338, 475] on button "Verify" at bounding box center [644, 476] width 853 height 27
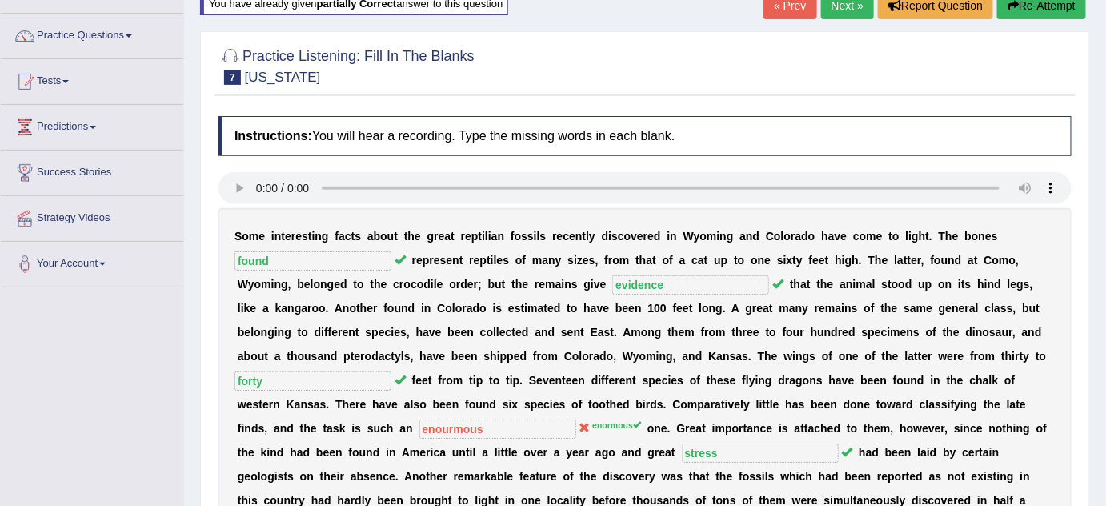
scroll to position [95, 0]
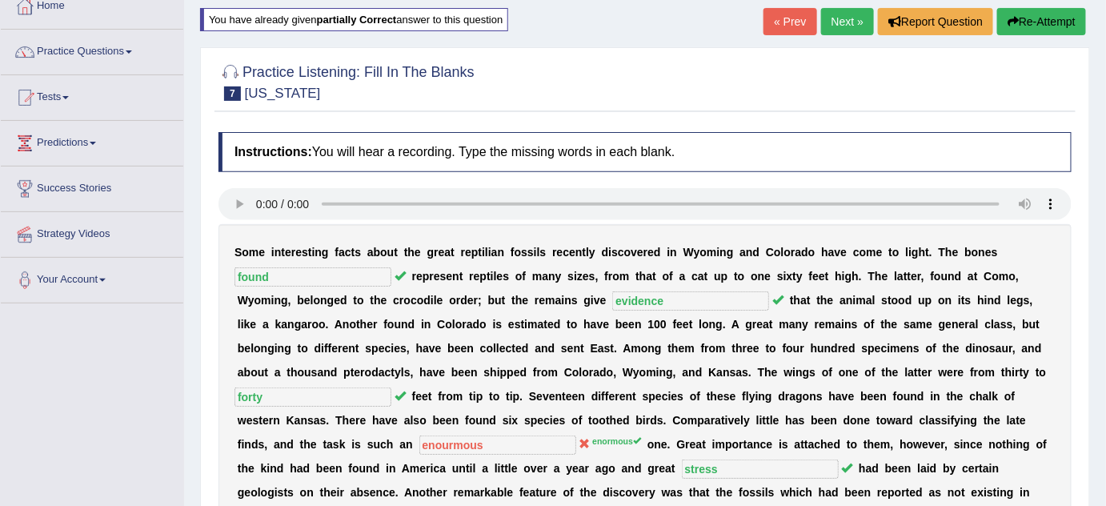
click at [853, 22] on link "Next »" at bounding box center [847, 21] width 53 height 27
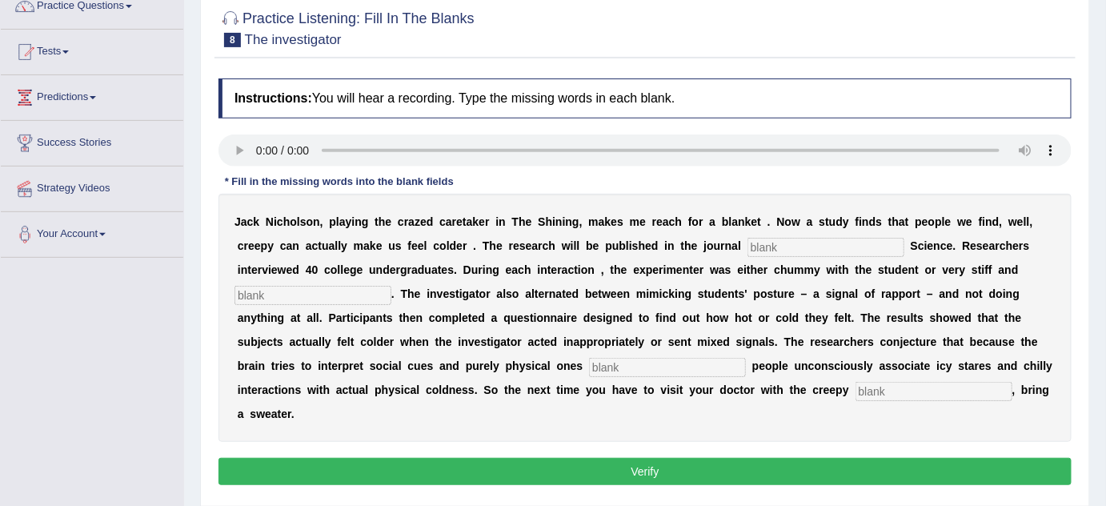
scroll to position [174, 0]
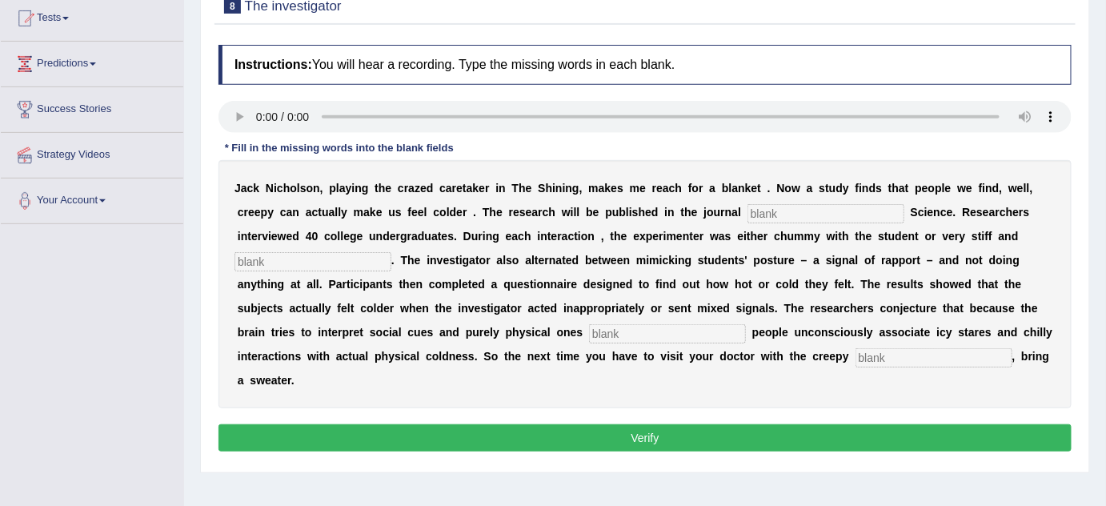
click at [803, 210] on input "text" at bounding box center [825, 213] width 157 height 19
type input "sicological"
click at [357, 263] on input "text" at bounding box center [312, 261] width 157 height 19
type input "profesional"
click at [655, 334] on input "text" at bounding box center [667, 333] width 157 height 19
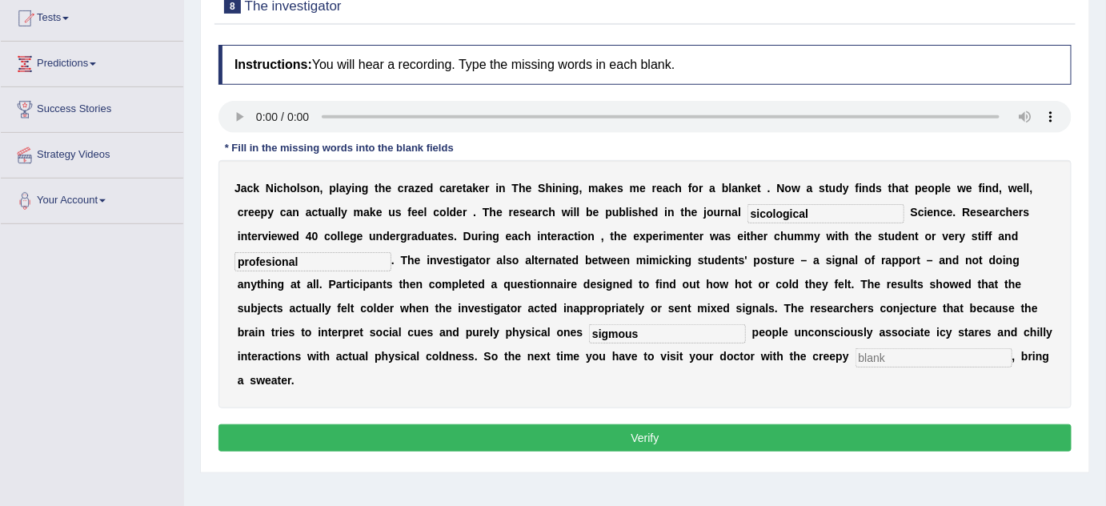
type input "sigmous"
click at [929, 351] on input "text" at bounding box center [933, 357] width 157 height 19
type input "receptionist"
click at [674, 328] on input "sigmous" at bounding box center [667, 333] width 157 height 19
click at [606, 330] on input "sigmous" at bounding box center [667, 333] width 157 height 19
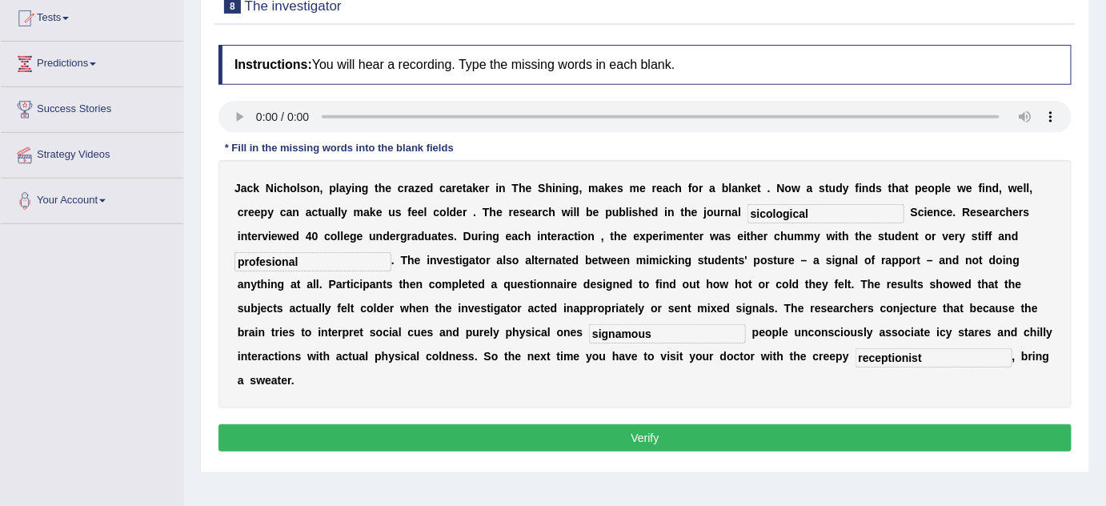
type input "signamous"
click at [341, 261] on input "profesional" at bounding box center [312, 261] width 157 height 19
click at [260, 255] on input "profesional" at bounding box center [312, 261] width 157 height 19
type input "proffesional"
click at [826, 210] on input "sicological" at bounding box center [825, 213] width 157 height 19
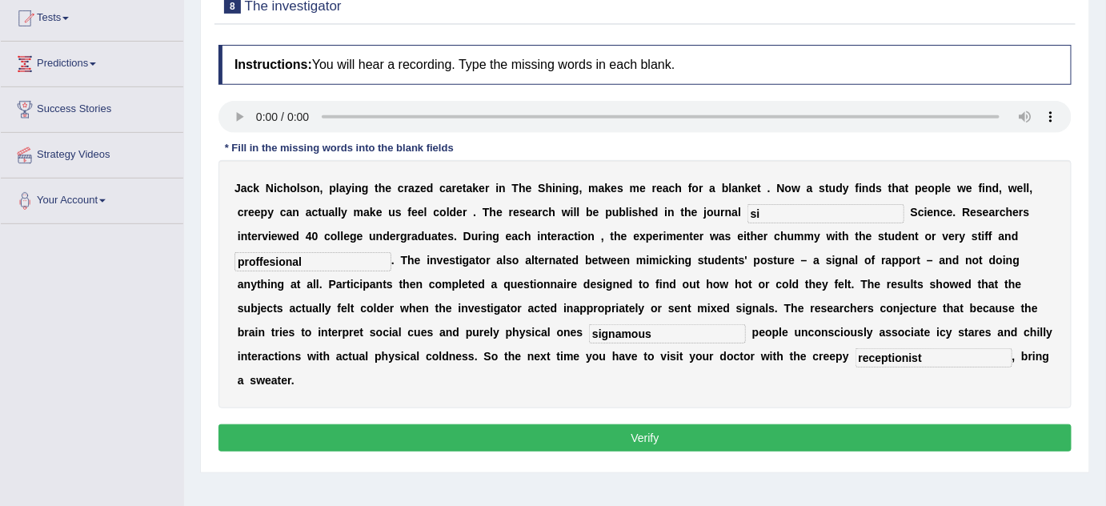
type input "s"
type input "psicologhy"
click at [635, 434] on button "Verify" at bounding box center [644, 437] width 853 height 27
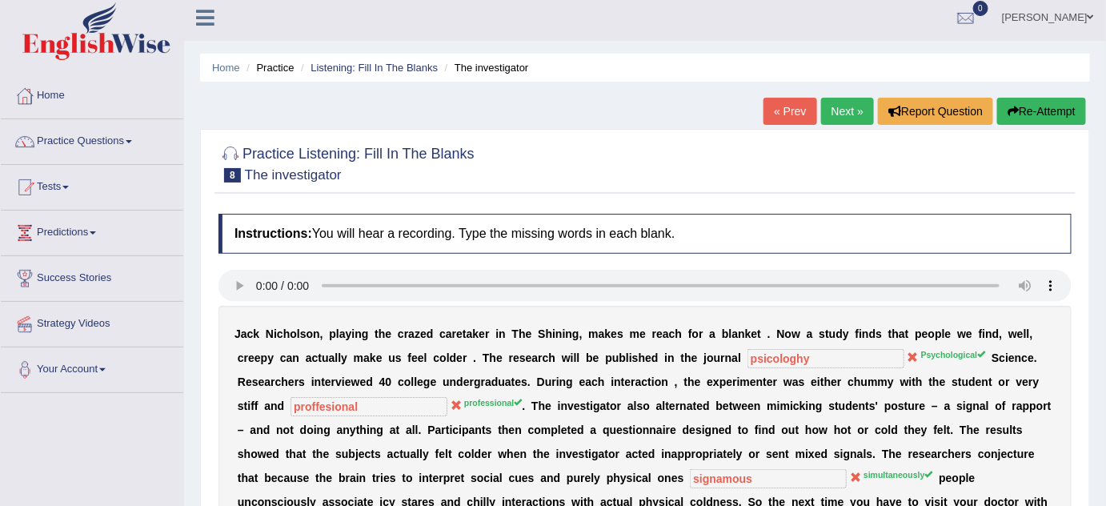
scroll to position [0, 0]
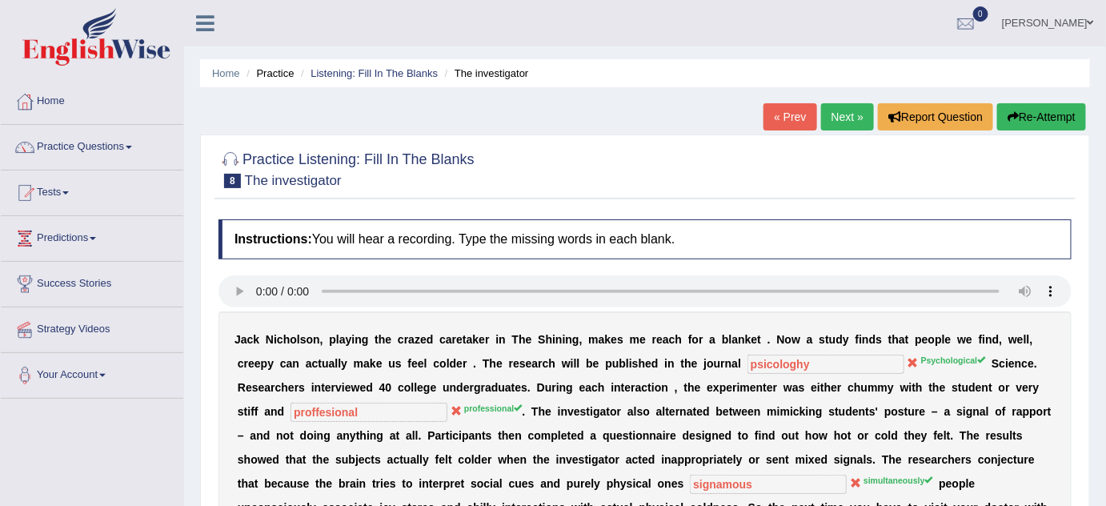
click at [855, 120] on link "Next »" at bounding box center [847, 116] width 53 height 27
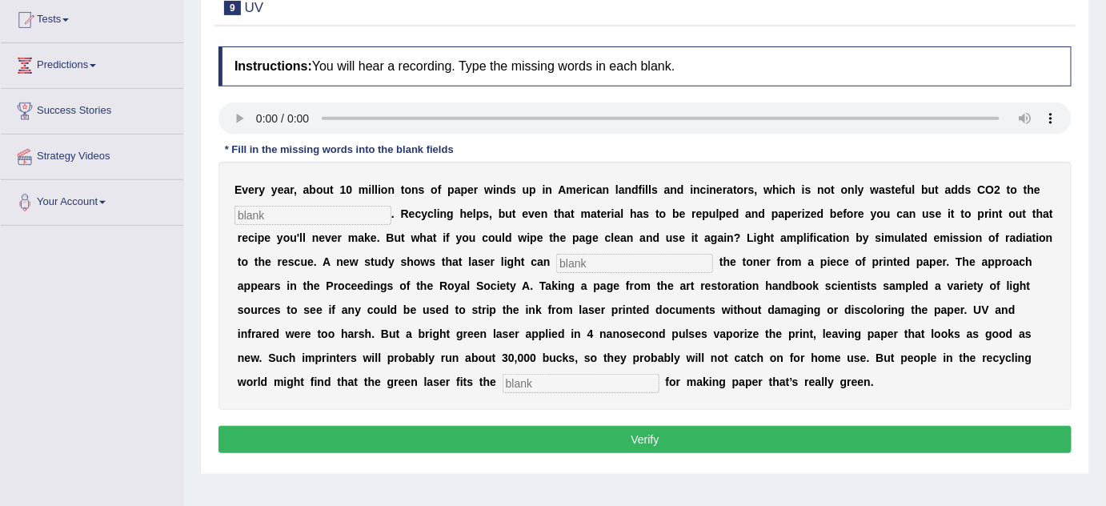
scroll to position [175, 0]
